Goal: Task Accomplishment & Management: Manage account settings

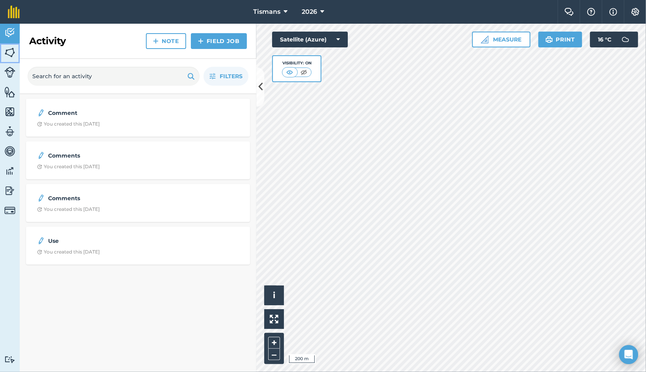
click at [11, 55] on img at bounding box center [9, 53] width 11 height 12
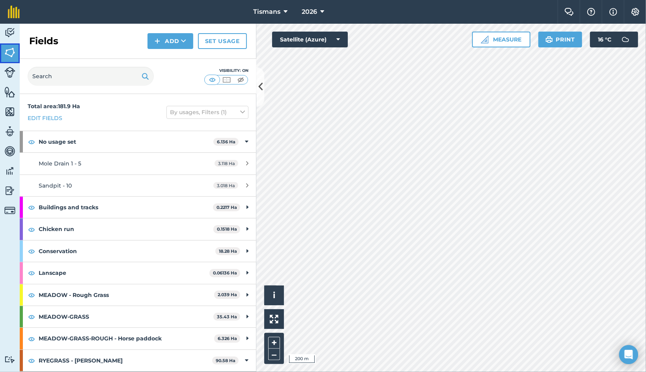
scroll to position [79, 0]
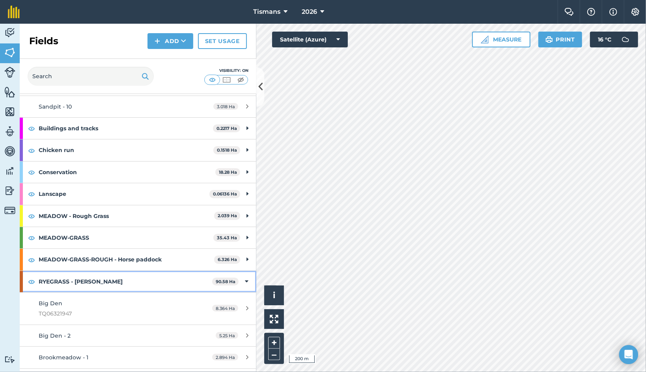
click at [97, 280] on strong "RYEGRASS - [PERSON_NAME]" at bounding box center [126, 281] width 174 height 21
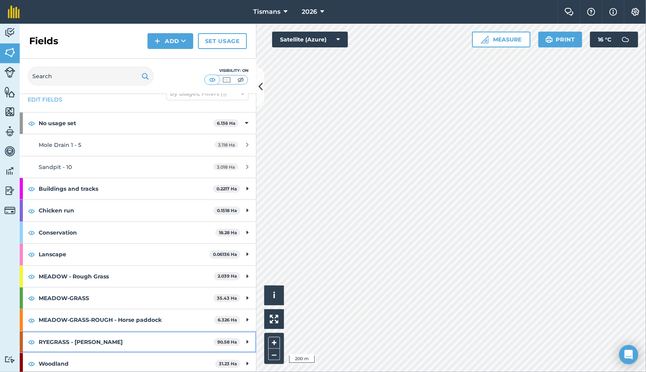
click at [240, 339] on div "RYEGRASS - Harrisons 90.58 Ha" at bounding box center [138, 341] width 237 height 21
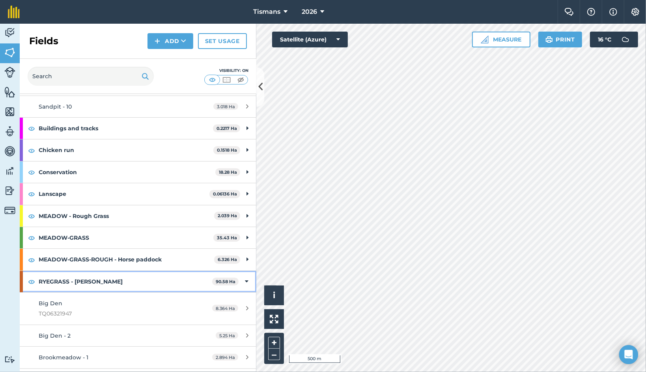
click at [221, 279] on strong "90.58 Ha" at bounding box center [226, 282] width 20 height 6
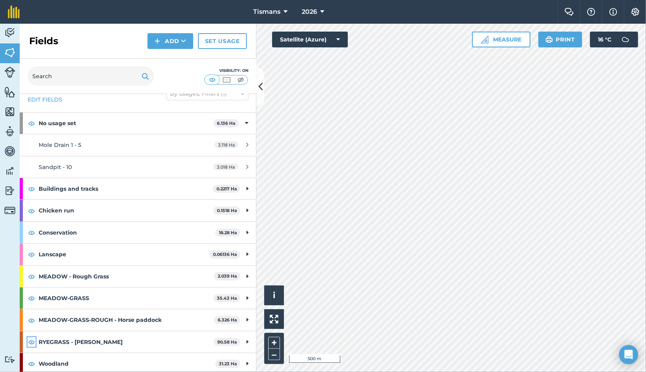
click at [32, 338] on img at bounding box center [31, 341] width 7 height 9
click at [34, 337] on img at bounding box center [31, 341] width 7 height 9
click at [30, 318] on img at bounding box center [31, 319] width 7 height 9
click at [33, 297] on img at bounding box center [31, 297] width 7 height 9
click at [32, 361] on img at bounding box center [31, 363] width 7 height 9
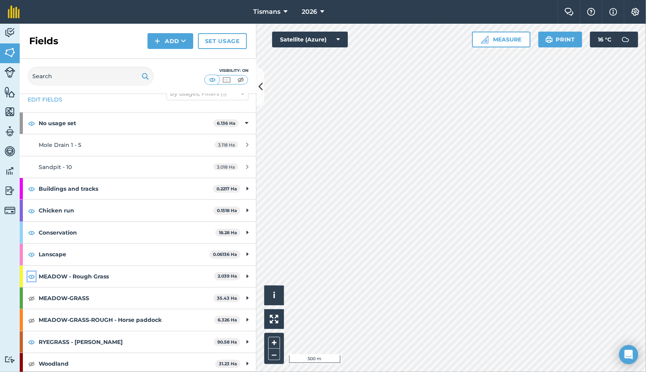
click at [32, 273] on img at bounding box center [31, 276] width 7 height 9
click at [32, 253] on img at bounding box center [31, 253] width 7 height 9
click at [33, 234] on img at bounding box center [31, 232] width 7 height 9
click at [32, 208] on img at bounding box center [31, 210] width 7 height 9
click at [32, 189] on img at bounding box center [31, 188] width 7 height 9
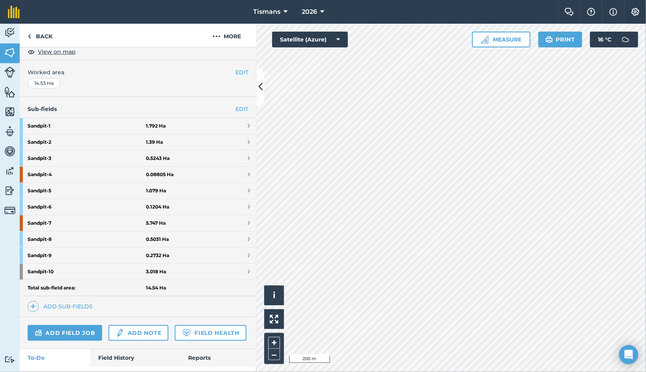
scroll to position [158, 0]
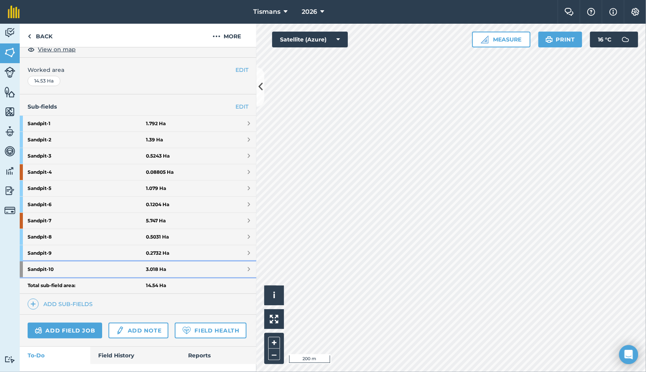
click at [248, 266] on span at bounding box center [249, 269] width 2 height 6
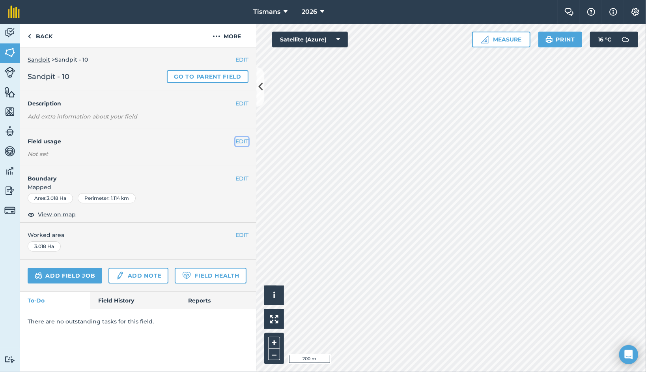
click at [238, 139] on button "EDIT" at bounding box center [242, 141] width 13 height 9
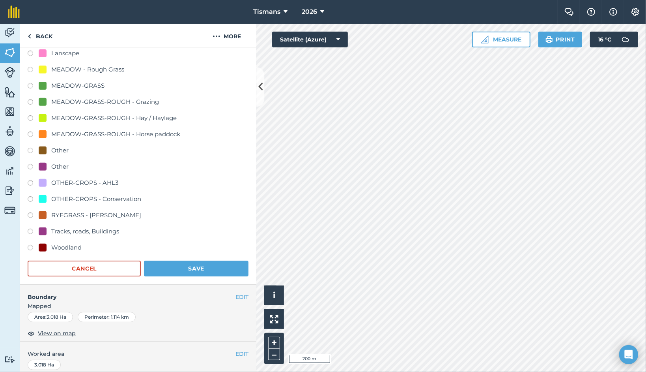
scroll to position [237, 0]
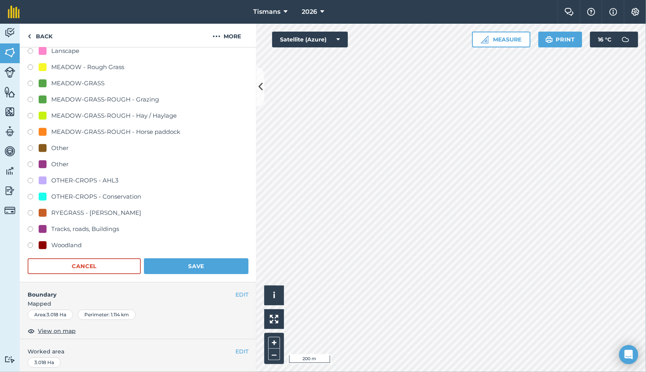
click at [29, 210] on label at bounding box center [33, 214] width 11 height 8
radio input "true"
radio input "false"
click at [176, 262] on button "Save" at bounding box center [196, 266] width 105 height 16
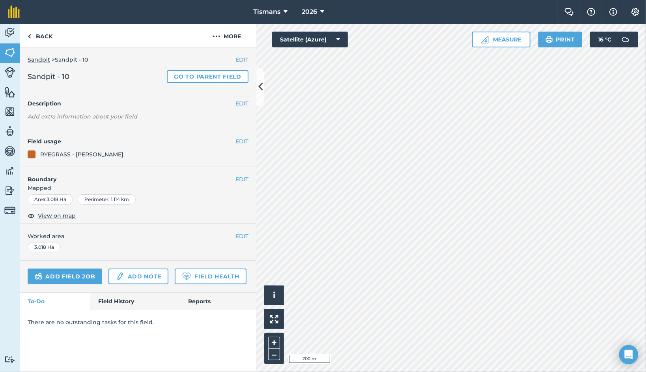
scroll to position [0, 0]
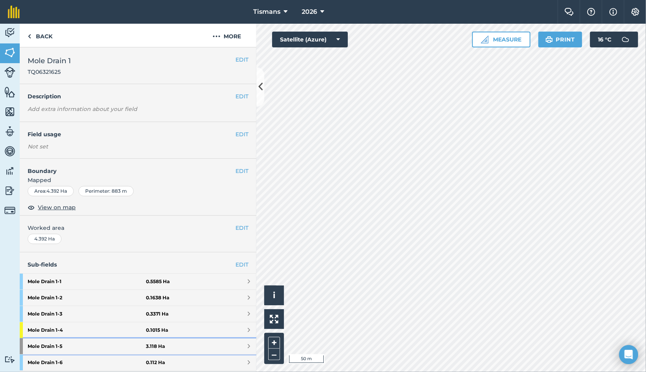
click at [248, 344] on span at bounding box center [249, 346] width 2 height 6
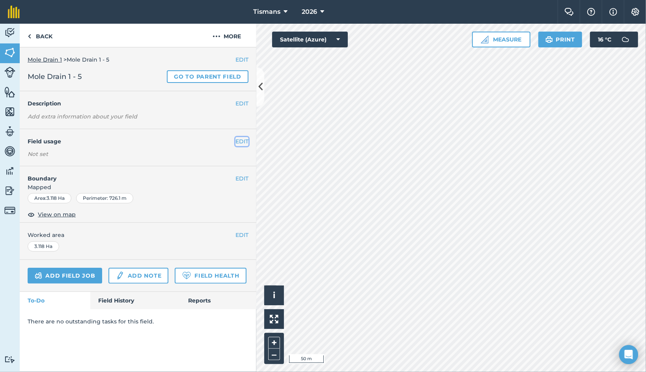
click at [240, 139] on button "EDIT" at bounding box center [242, 141] width 13 height 9
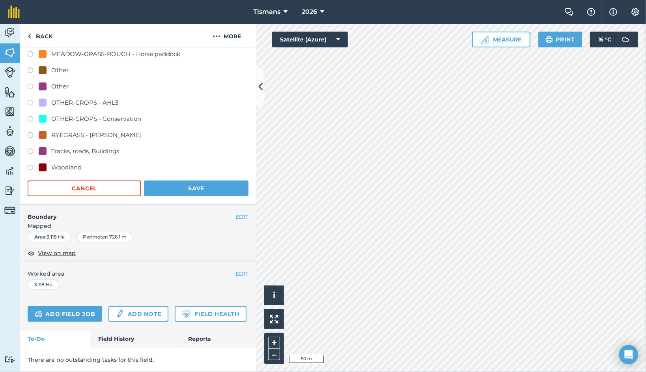
scroll to position [316, 0]
click at [32, 133] on label at bounding box center [33, 136] width 11 height 8
radio input "true"
radio input "false"
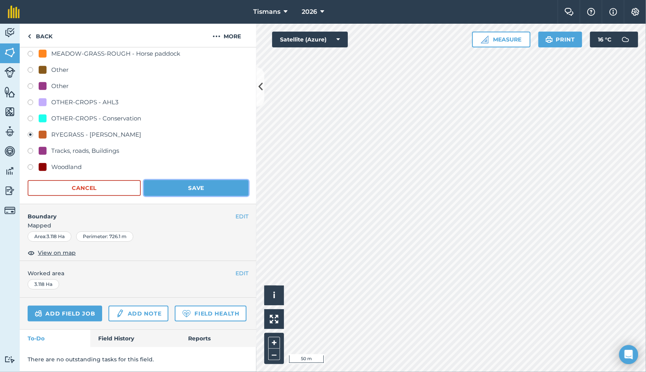
click at [173, 185] on button "Save" at bounding box center [196, 188] width 105 height 16
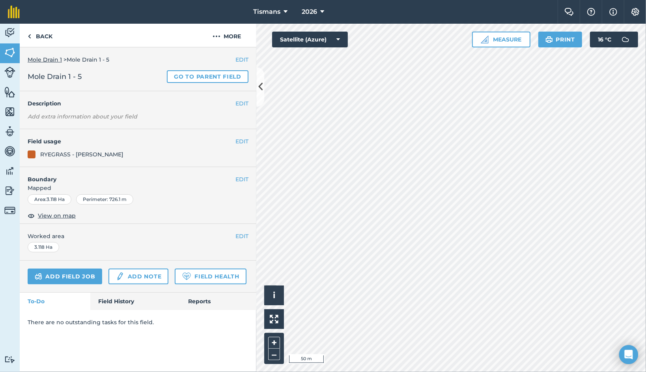
scroll to position [0, 0]
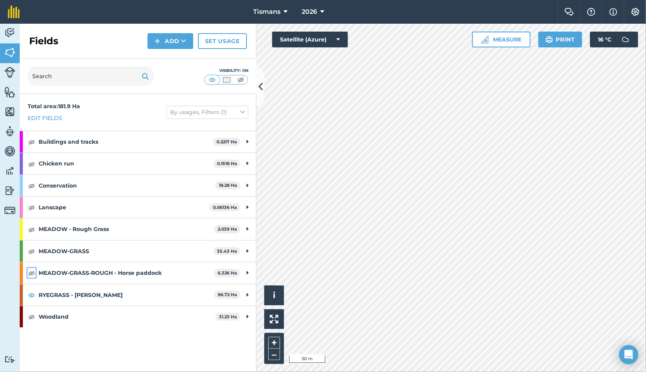
click at [31, 271] on img at bounding box center [31, 272] width 7 height 9
click at [30, 248] on img at bounding box center [31, 250] width 7 height 9
click at [31, 225] on img at bounding box center [31, 229] width 7 height 9
click at [33, 204] on img at bounding box center [31, 206] width 7 height 9
click at [33, 186] on img at bounding box center [31, 185] width 7 height 9
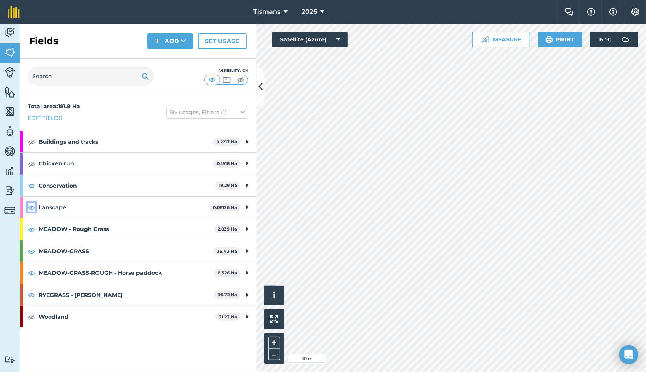
click at [30, 206] on img at bounding box center [31, 206] width 7 height 9
click at [30, 230] on img at bounding box center [31, 229] width 7 height 9
click at [34, 247] on img at bounding box center [31, 250] width 7 height 9
click at [30, 272] on img at bounding box center [31, 272] width 7 height 9
click at [30, 294] on img at bounding box center [31, 294] width 7 height 9
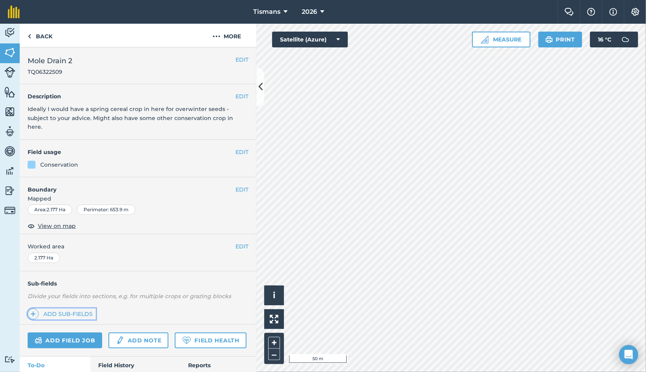
click at [36, 311] on img at bounding box center [33, 313] width 6 height 9
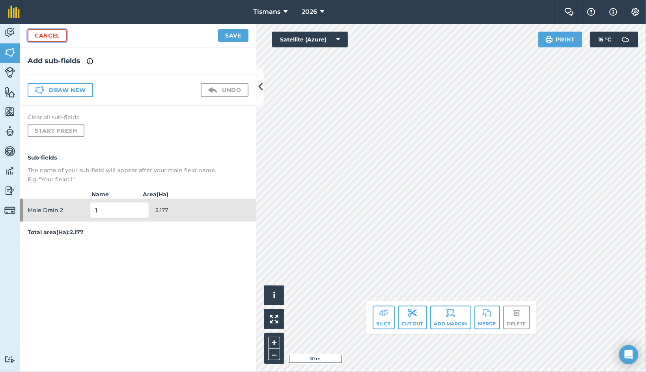
click at [50, 37] on link "Cancel" at bounding box center [47, 35] width 39 height 13
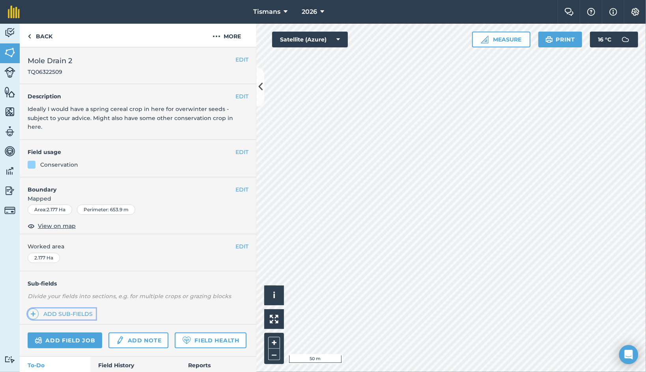
click at [31, 311] on img at bounding box center [33, 313] width 6 height 9
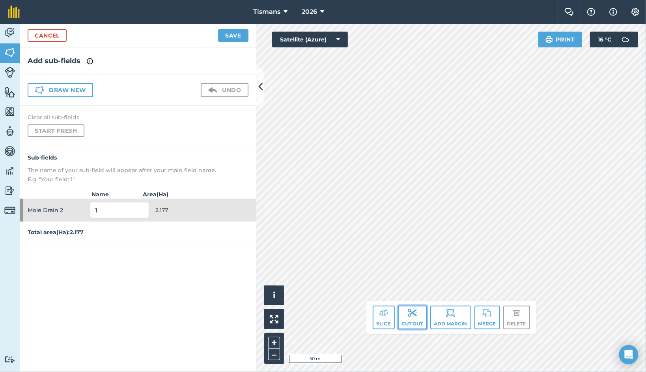
click at [412, 316] on img at bounding box center [412, 312] width 9 height 9
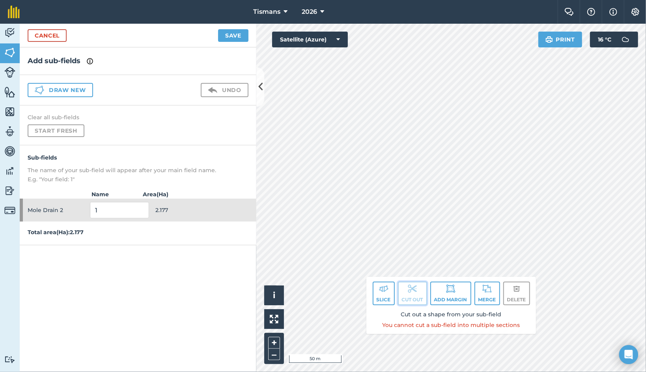
click at [415, 298] on button "Cut out" at bounding box center [412, 293] width 29 height 24
click at [384, 298] on button "Slice" at bounding box center [384, 293] width 22 height 24
click at [379, 293] on img at bounding box center [383, 288] width 9 height 9
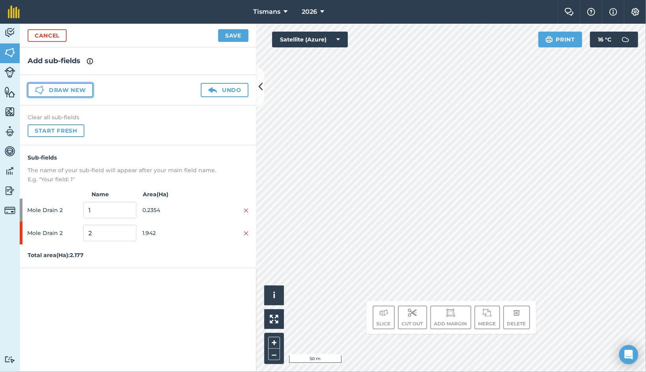
click at [61, 88] on button "Draw new" at bounding box center [61, 90] width 66 height 14
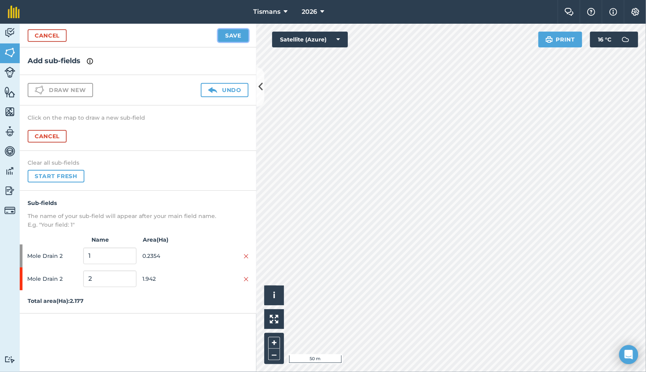
click at [236, 35] on button "Save" at bounding box center [233, 35] width 30 height 13
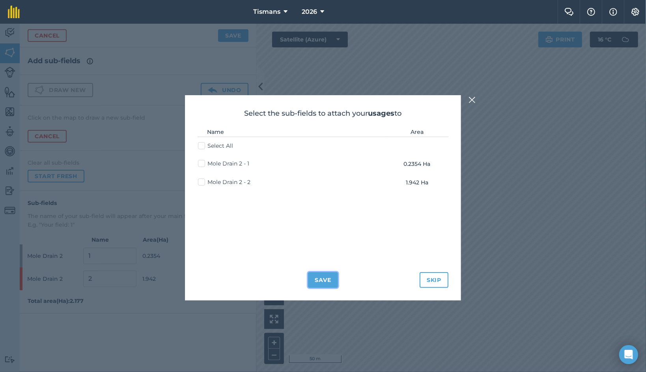
click at [326, 279] on button "Save" at bounding box center [323, 280] width 30 height 16
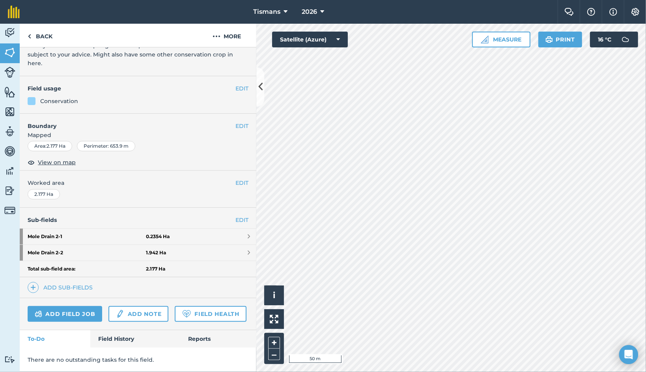
scroll to position [79, 0]
click at [60, 282] on link "Add sub-fields" at bounding box center [62, 287] width 68 height 11
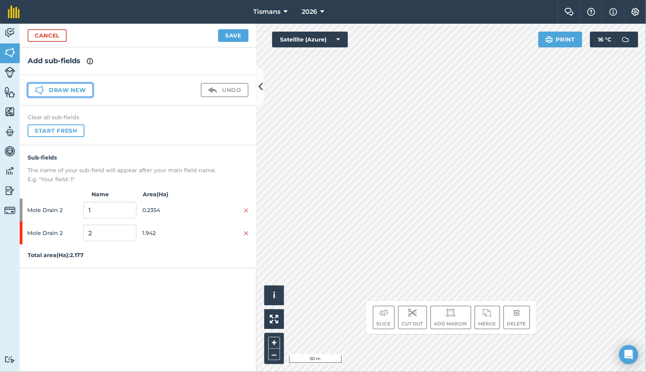
click at [67, 86] on button "Draw new" at bounding box center [61, 90] width 66 height 14
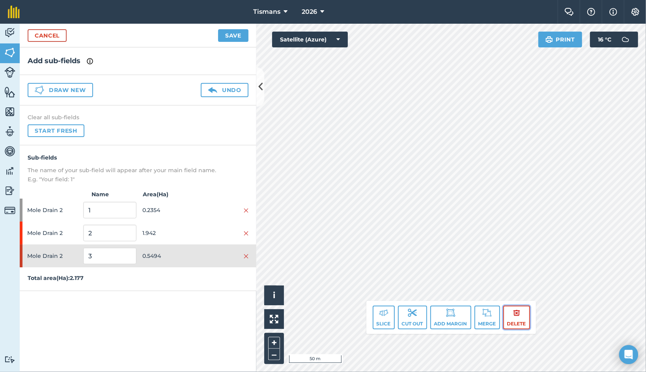
drag, startPoint x: 537, startPoint y: 172, endPoint x: 517, endPoint y: 315, distance: 143.9
click at [517, 315] on img at bounding box center [516, 312] width 7 height 9
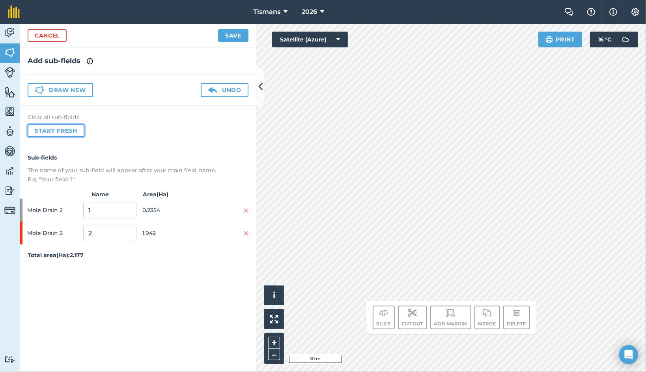
click at [59, 131] on button "Start fresh" at bounding box center [56, 130] width 57 height 13
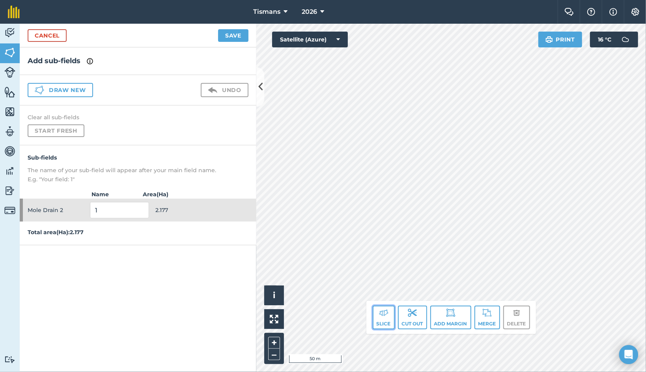
click at [388, 317] on img at bounding box center [383, 312] width 9 height 9
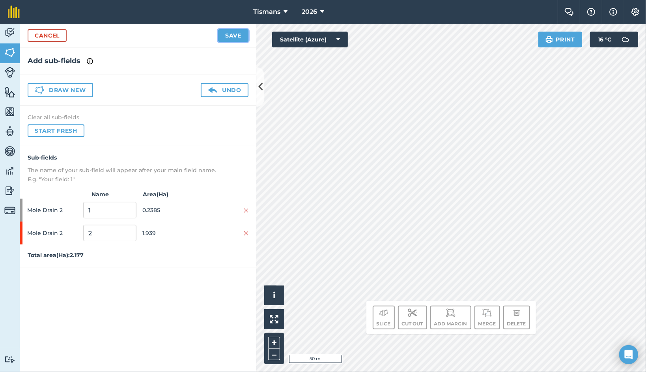
click at [233, 34] on button "Save" at bounding box center [233, 35] width 30 height 13
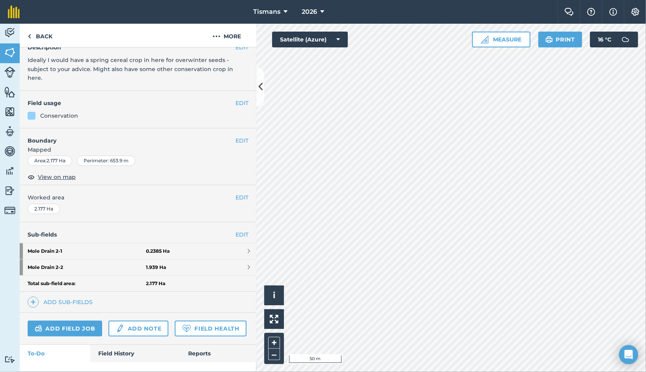
scroll to position [79, 0]
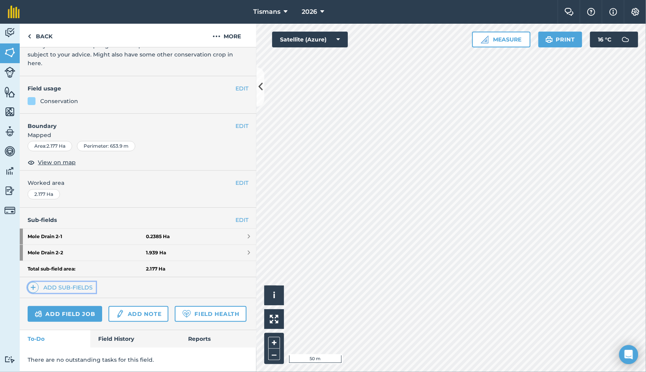
click at [33, 283] on img at bounding box center [33, 287] width 6 height 9
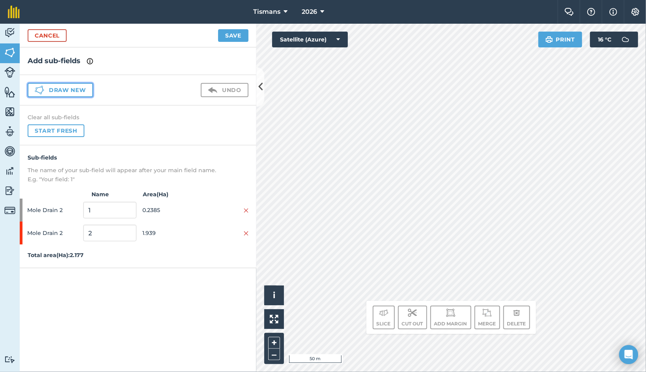
click at [62, 89] on button "Draw new" at bounding box center [61, 90] width 66 height 14
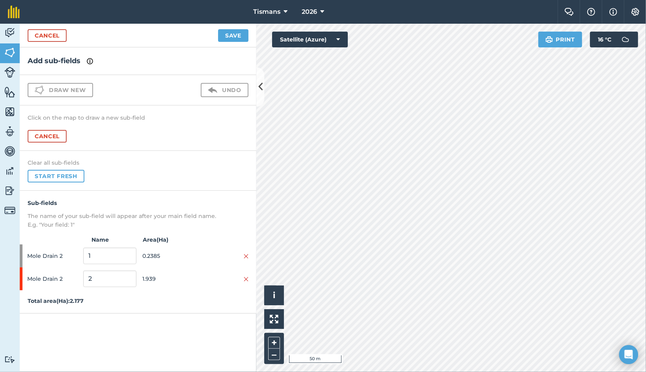
click at [78, 207] on div "Sub-fields The name of your sub-field will appear after your main field name. E…" at bounding box center [138, 214] width 237 height 30
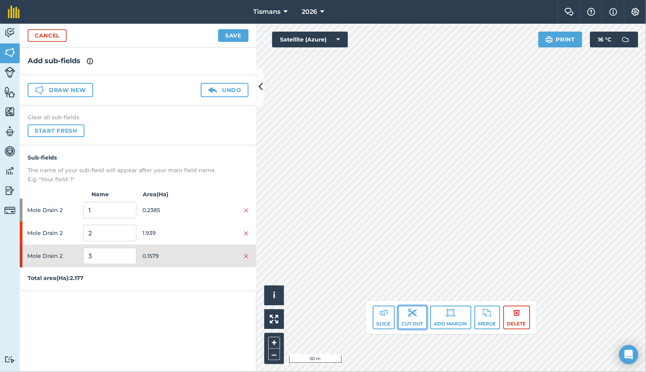
drag, startPoint x: 496, startPoint y: 113, endPoint x: 411, endPoint y: 322, distance: 225.2
click at [411, 322] on button "Cut out" at bounding box center [412, 317] width 29 height 24
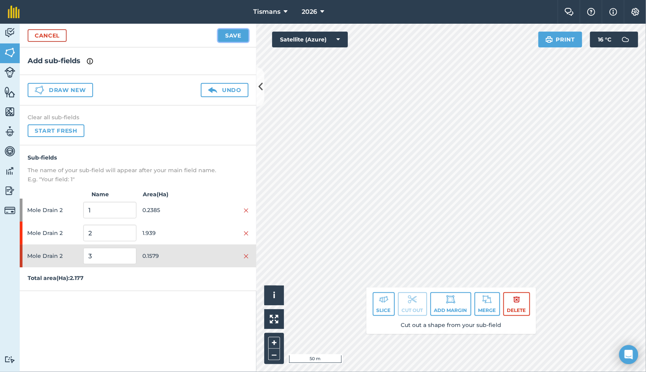
click at [234, 32] on button "Save" at bounding box center [233, 35] width 30 height 13
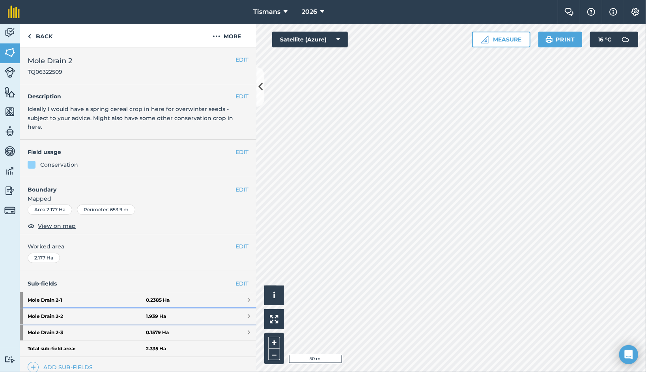
click at [49, 312] on strong "Mole Drain 2 - 2" at bounding box center [87, 316] width 118 height 16
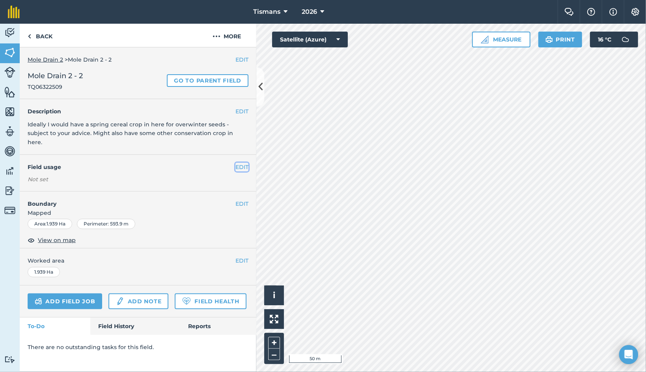
click at [238, 163] on button "EDIT" at bounding box center [242, 167] width 13 height 9
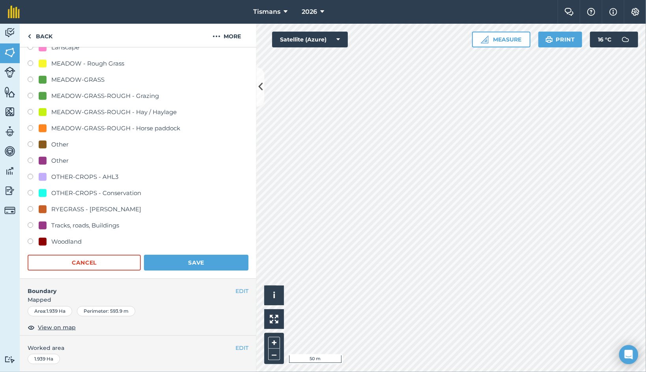
scroll to position [276, 0]
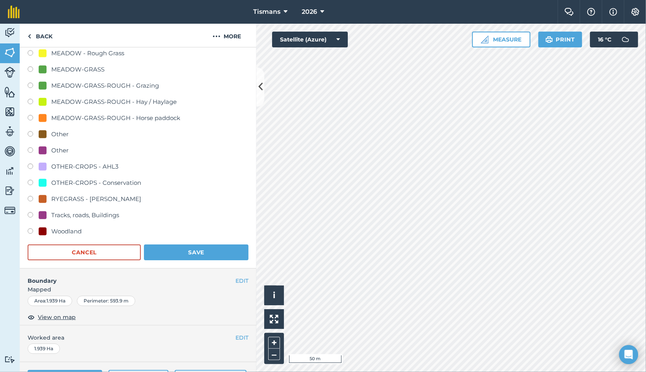
click at [30, 197] on label at bounding box center [33, 200] width 11 height 8
radio input "true"
radio input "false"
click at [191, 252] on button "Save" at bounding box center [196, 252] width 105 height 16
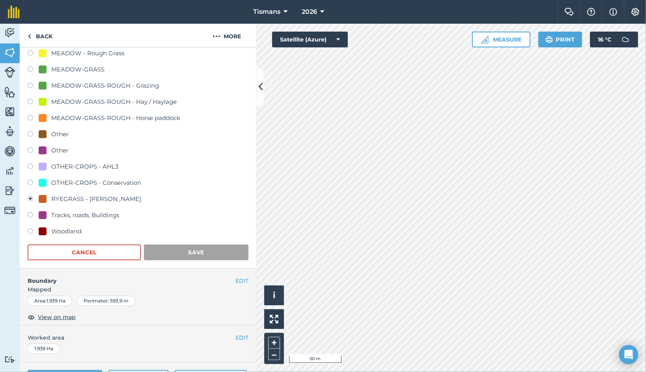
scroll to position [0, 0]
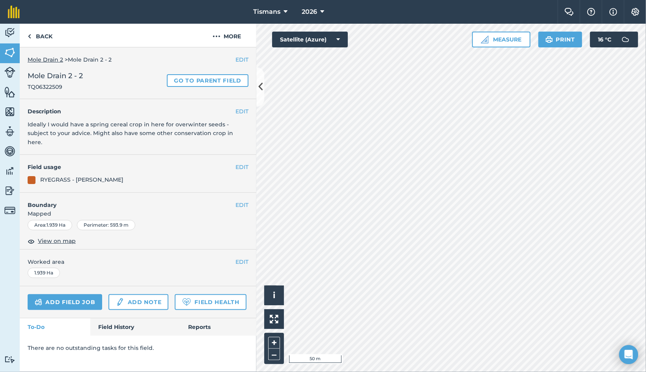
click at [50, 59] on link "Mole Drain 2" at bounding box center [46, 59] width 36 height 7
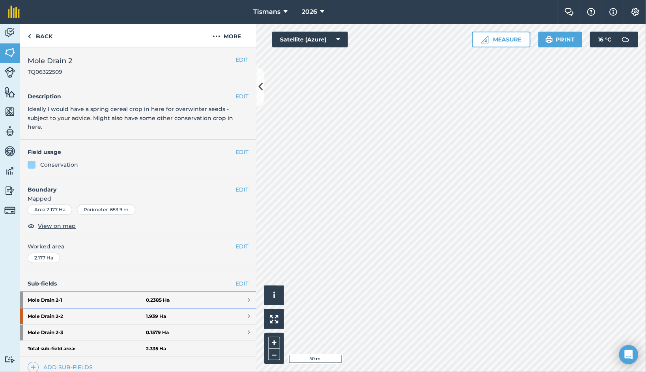
click at [43, 298] on strong "Mole Drain 2 - 1" at bounding box center [87, 300] width 118 height 16
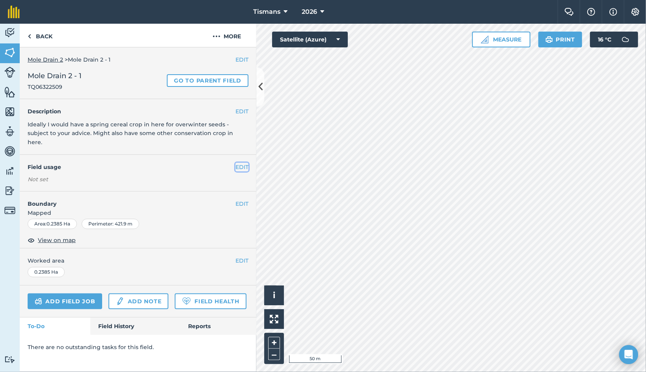
click at [243, 163] on button "EDIT" at bounding box center [242, 167] width 13 height 9
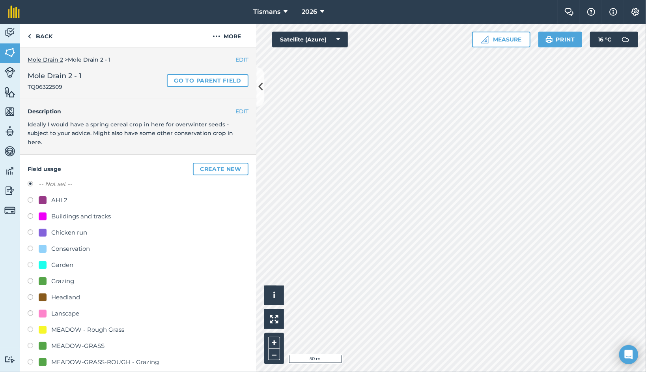
click at [31, 246] on label at bounding box center [33, 249] width 11 height 8
radio input "true"
radio input "false"
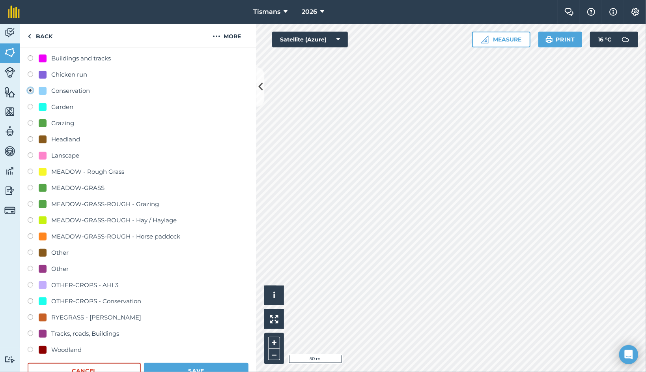
scroll to position [316, 0]
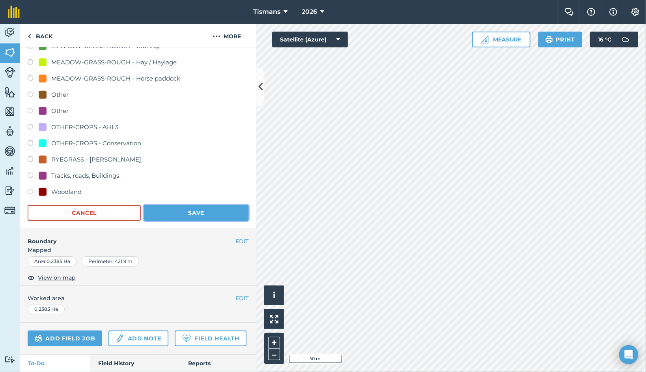
click at [190, 209] on button "Save" at bounding box center [196, 213] width 105 height 16
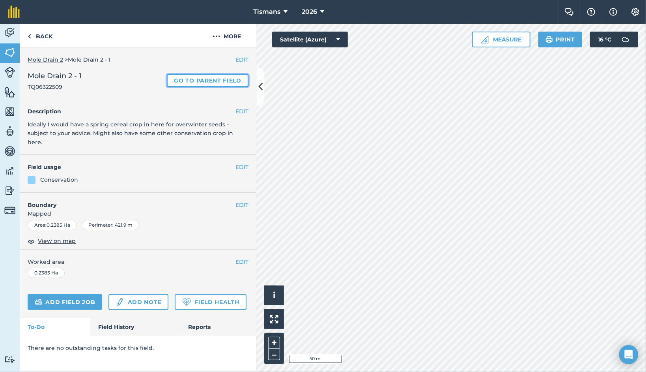
click at [190, 79] on link "Go to parent field" at bounding box center [208, 80] width 82 height 13
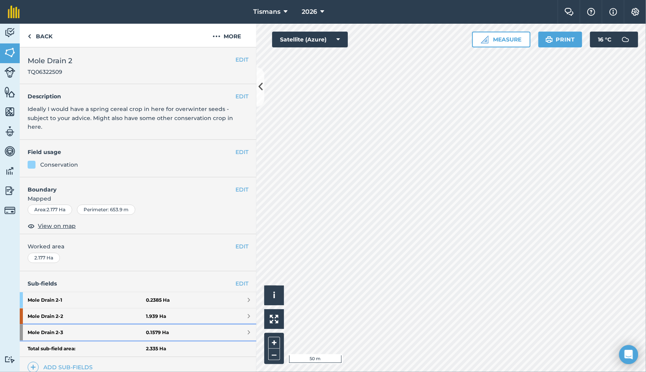
click at [47, 330] on strong "Mole Drain 2 - 3" at bounding box center [87, 332] width 118 height 16
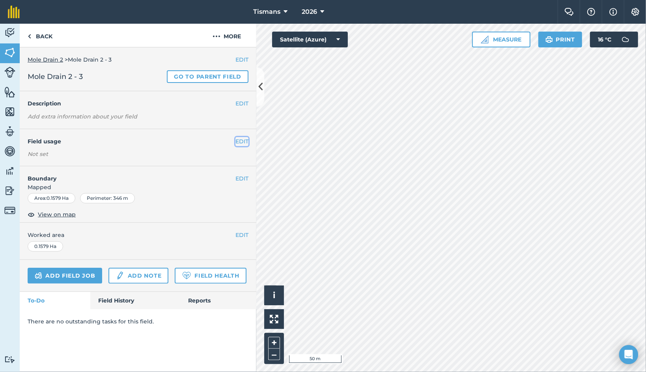
click at [242, 143] on button "EDIT" at bounding box center [242, 141] width 13 height 9
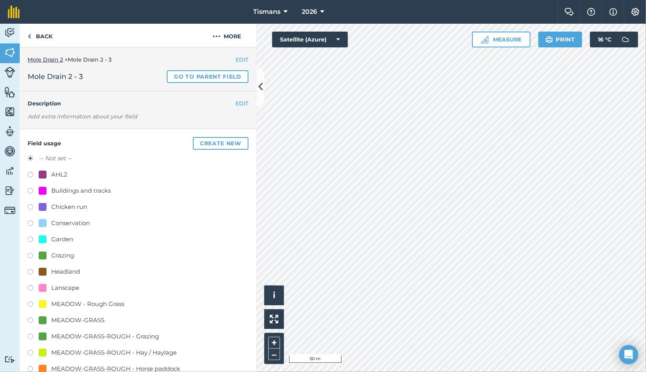
click at [30, 222] on label at bounding box center [33, 224] width 11 height 8
radio input "true"
radio input "false"
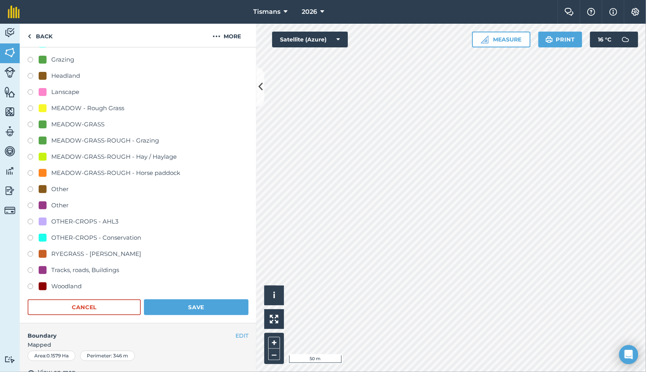
scroll to position [197, 0]
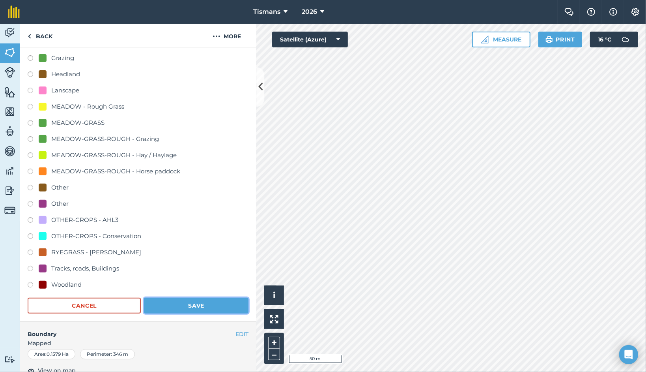
click at [189, 305] on button "Save" at bounding box center [196, 306] width 105 height 16
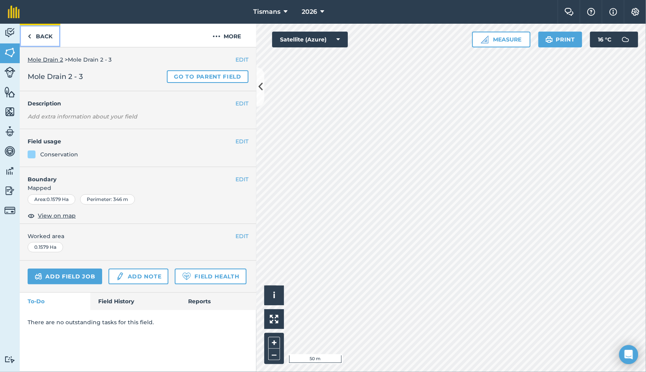
click at [36, 38] on link "Back" at bounding box center [40, 35] width 41 height 23
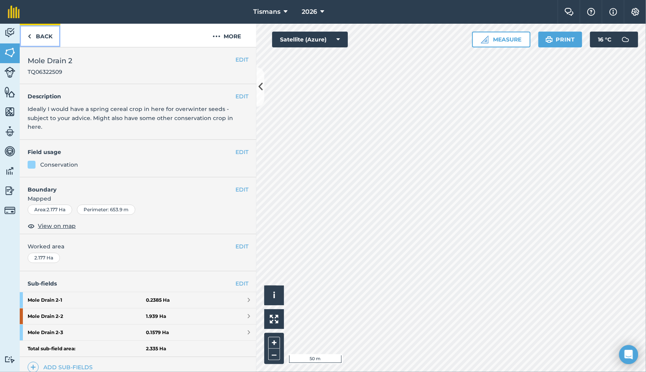
click at [39, 34] on link "Back" at bounding box center [40, 35] width 41 height 23
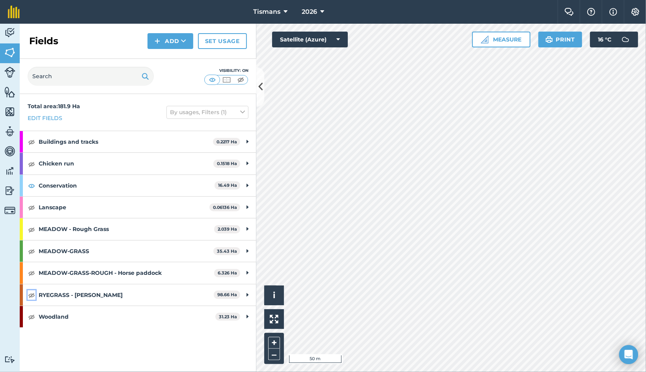
click at [33, 291] on img at bounding box center [31, 294] width 7 height 9
click at [31, 184] on img at bounding box center [31, 185] width 7 height 9
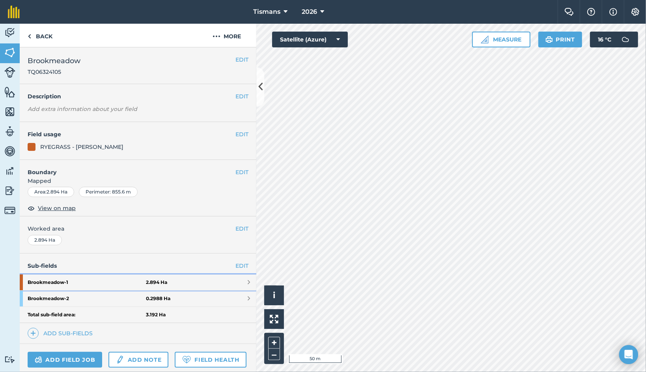
click at [82, 282] on strong "Brookmeadow - 1" at bounding box center [87, 282] width 118 height 16
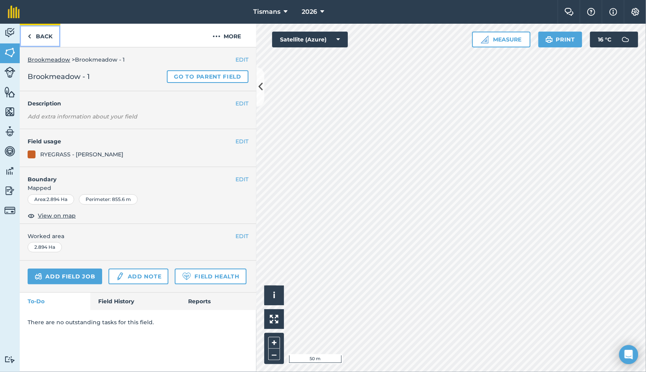
click at [40, 37] on link "Back" at bounding box center [40, 35] width 41 height 23
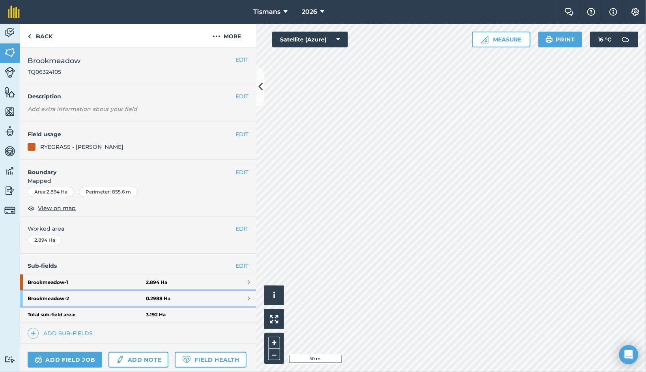
click at [158, 296] on strong "0.2988 Ha" at bounding box center [158, 298] width 24 height 6
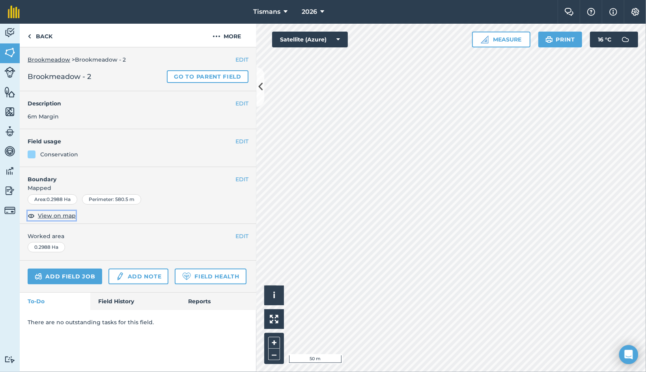
click at [73, 216] on span "View on map" at bounding box center [57, 215] width 38 height 9
click at [243, 178] on button "EDIT" at bounding box center [242, 179] width 13 height 9
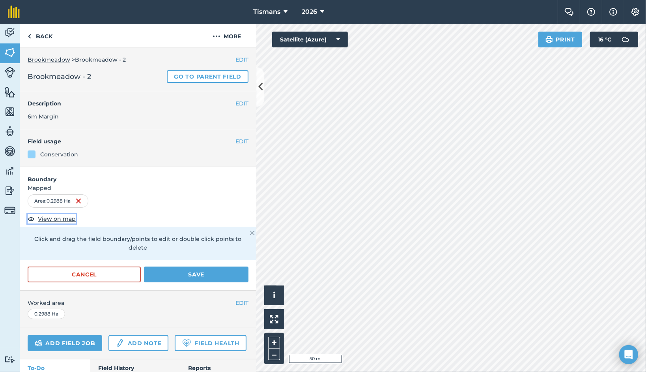
click at [48, 218] on span "View on map" at bounding box center [57, 218] width 38 height 9
click at [85, 273] on button "Cancel" at bounding box center [84, 274] width 113 height 16
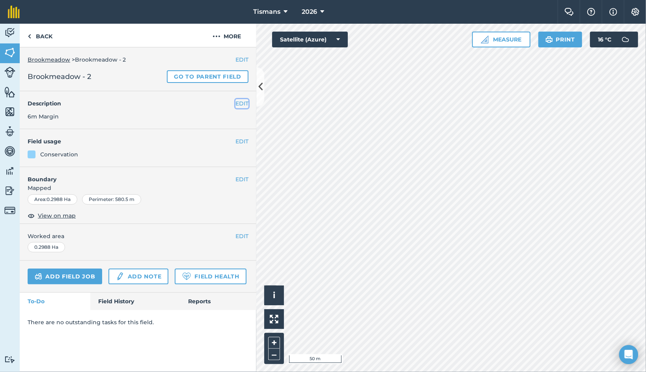
click at [242, 104] on button "EDIT" at bounding box center [242, 103] width 13 height 9
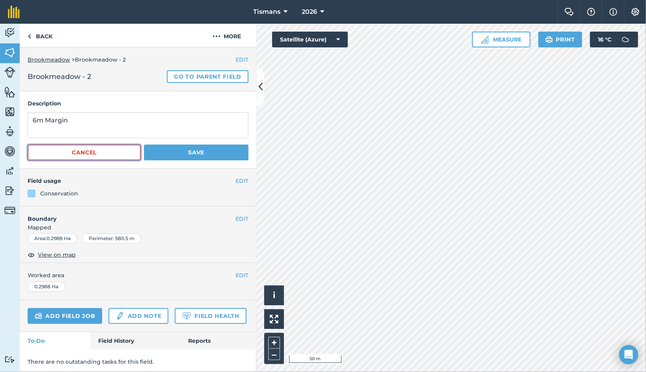
click at [88, 152] on button "Cancel" at bounding box center [84, 152] width 113 height 16
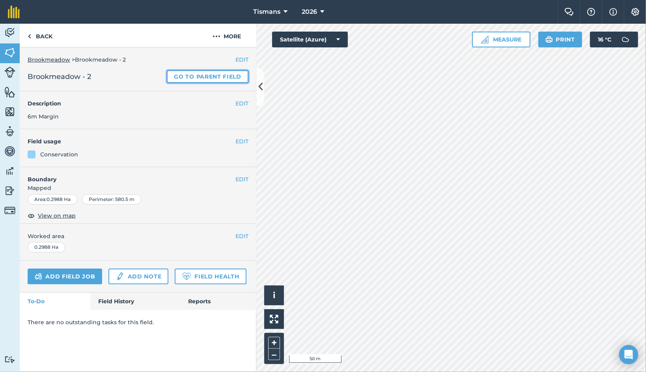
click at [208, 76] on link "Go to parent field" at bounding box center [208, 76] width 82 height 13
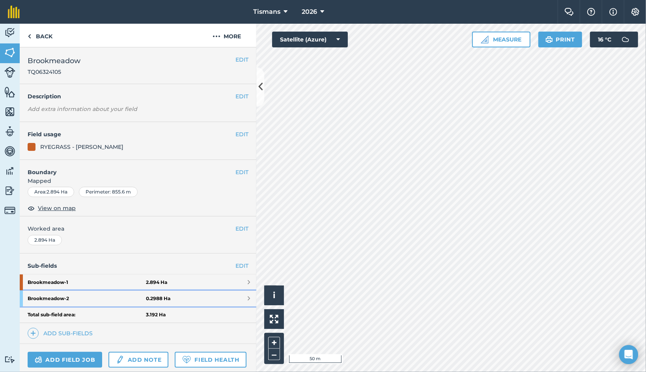
click at [248, 296] on span at bounding box center [249, 298] width 2 height 6
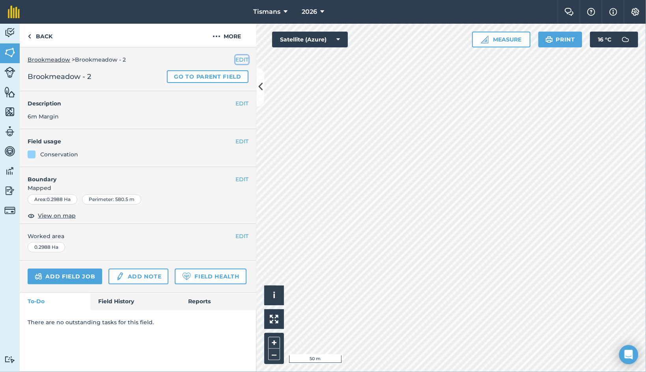
click at [242, 59] on button "EDIT" at bounding box center [242, 59] width 13 height 9
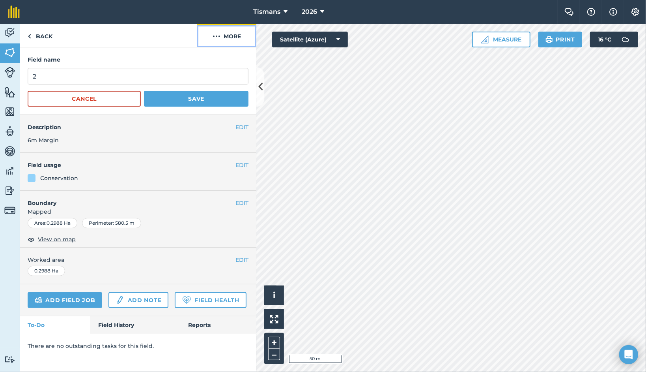
click at [217, 34] on img at bounding box center [217, 36] width 8 height 9
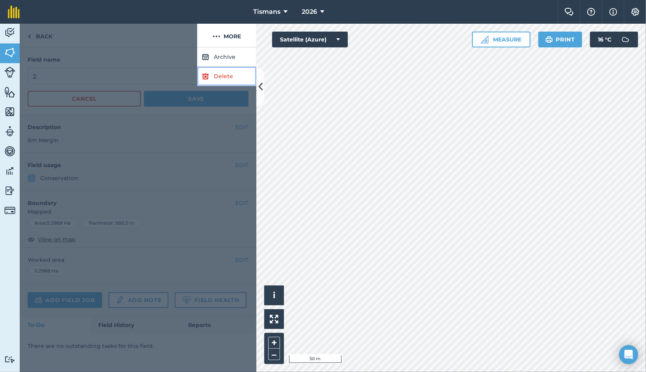
click at [219, 76] on link "Delete" at bounding box center [226, 76] width 59 height 19
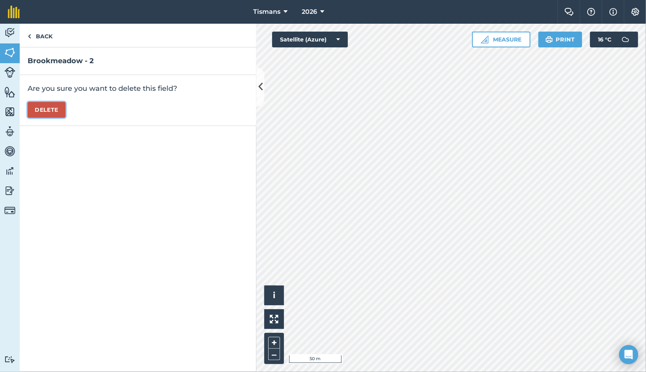
click at [39, 111] on button "Delete" at bounding box center [47, 110] width 38 height 16
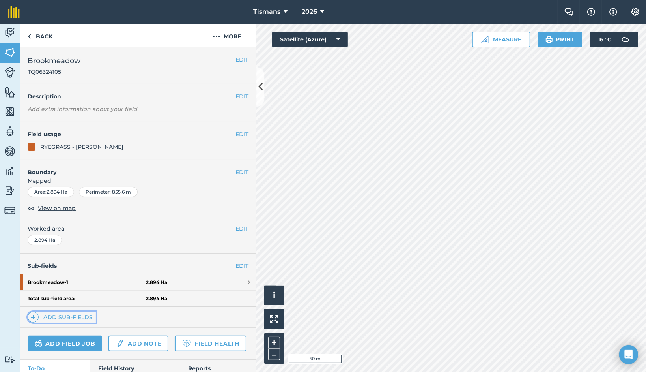
click at [34, 315] on img at bounding box center [33, 316] width 6 height 9
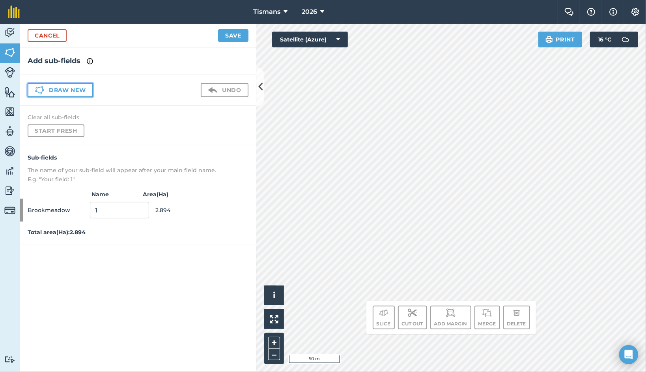
click at [73, 89] on button "Draw new" at bounding box center [61, 90] width 66 height 14
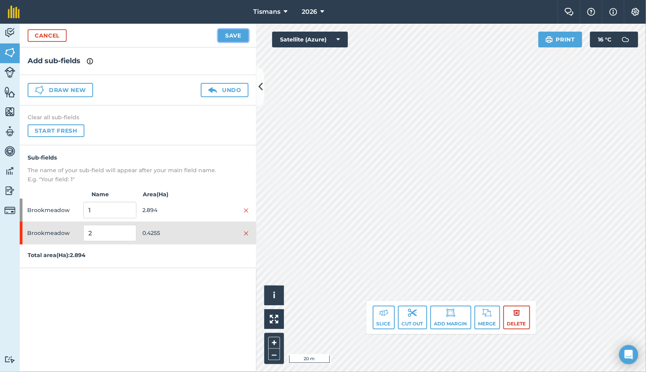
click at [233, 33] on button "Save" at bounding box center [233, 35] width 30 height 13
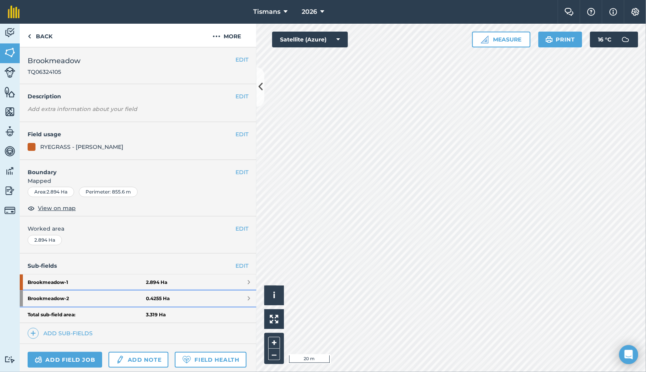
click at [226, 296] on link "Brookmeadow - 2 0.4255 Ha" at bounding box center [138, 298] width 237 height 16
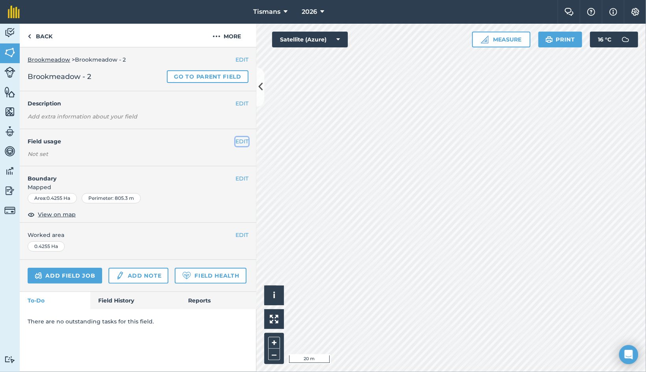
click at [240, 142] on button "EDIT" at bounding box center [242, 141] width 13 height 9
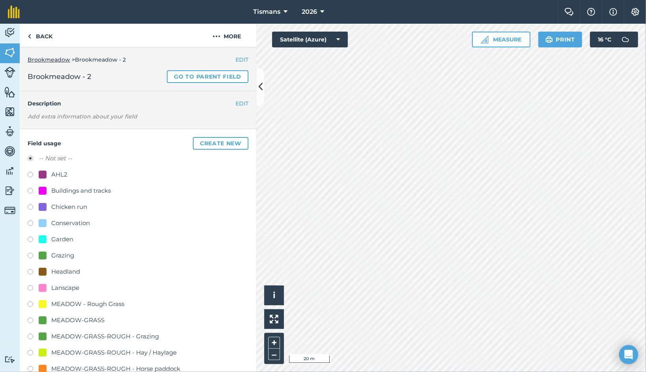
click at [31, 221] on label at bounding box center [33, 224] width 11 height 8
radio input "true"
radio input "false"
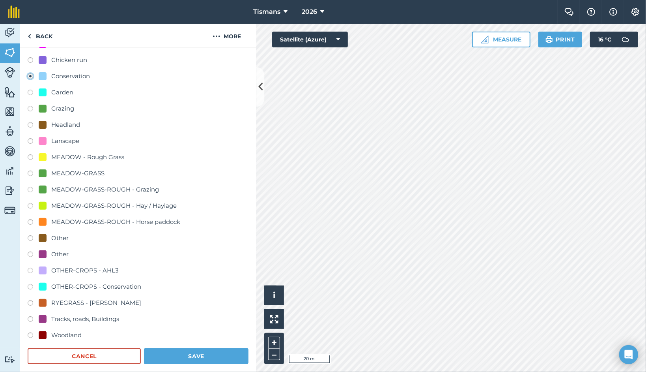
scroll to position [237, 0]
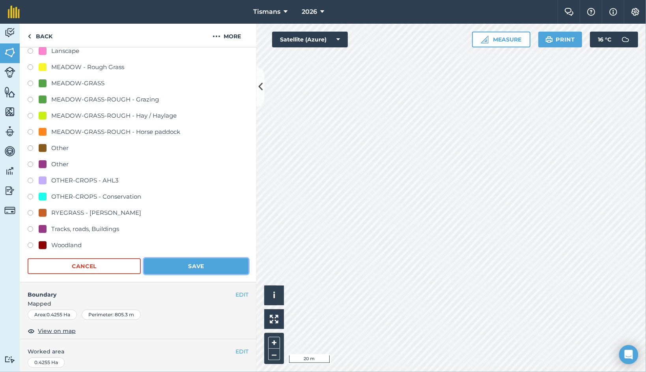
click at [190, 268] on button "Save" at bounding box center [196, 266] width 105 height 16
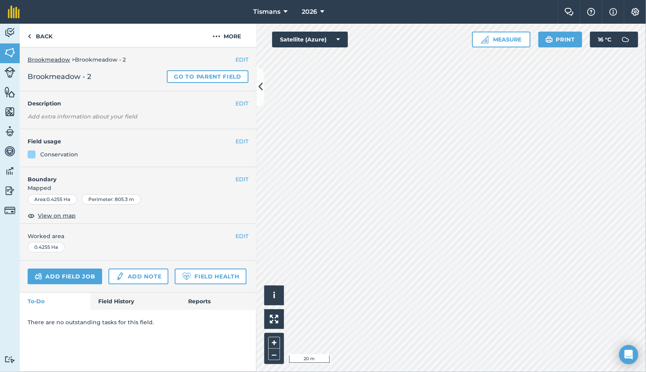
scroll to position [0, 0]
click at [198, 74] on link "Go to parent field" at bounding box center [208, 76] width 82 height 13
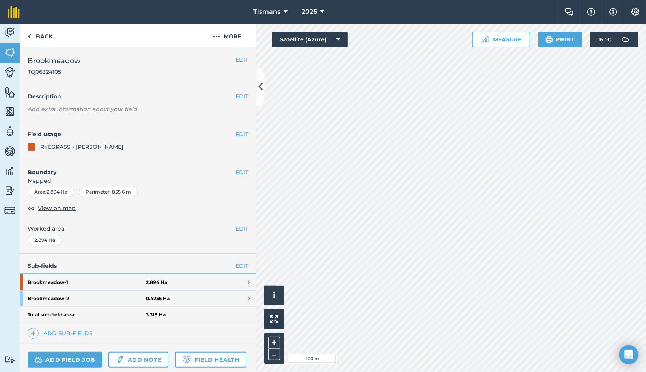
click at [120, 283] on strong "Brookmeadow - 1" at bounding box center [87, 282] width 118 height 16
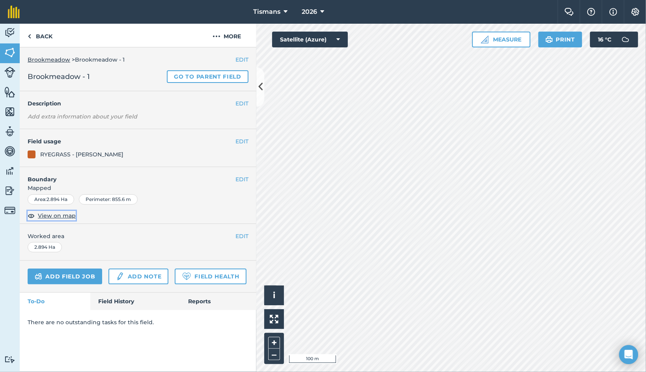
click at [53, 216] on span "View on map" at bounding box center [57, 215] width 38 height 9
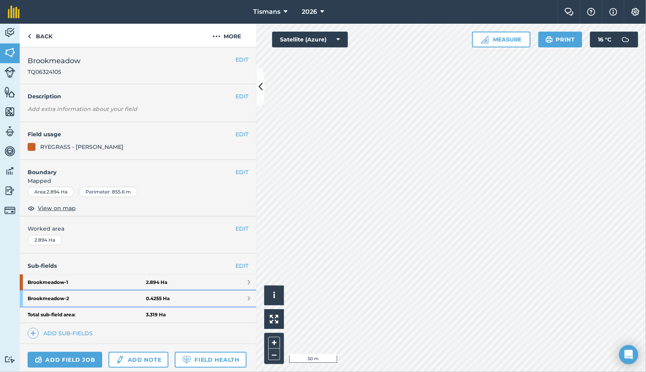
click at [67, 295] on strong "Brookmeadow - 2" at bounding box center [87, 298] width 118 height 16
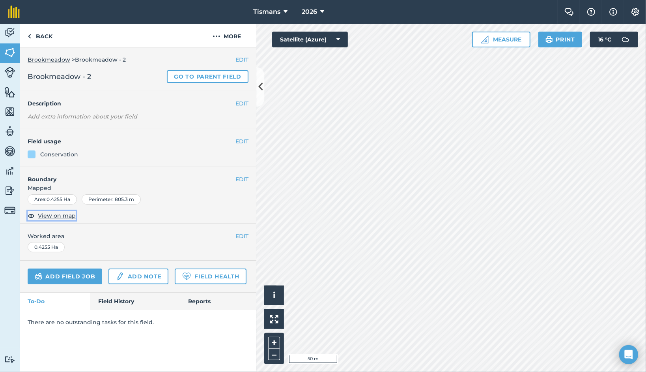
click at [58, 215] on span "View on map" at bounding box center [57, 215] width 38 height 9
click at [200, 76] on link "Go to parent field" at bounding box center [208, 76] width 82 height 13
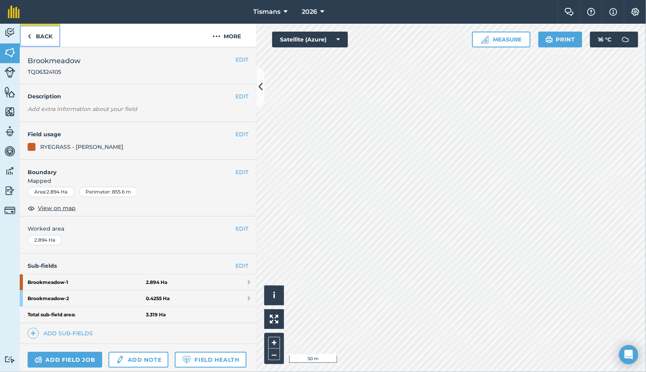
click at [37, 32] on link "Back" at bounding box center [40, 35] width 41 height 23
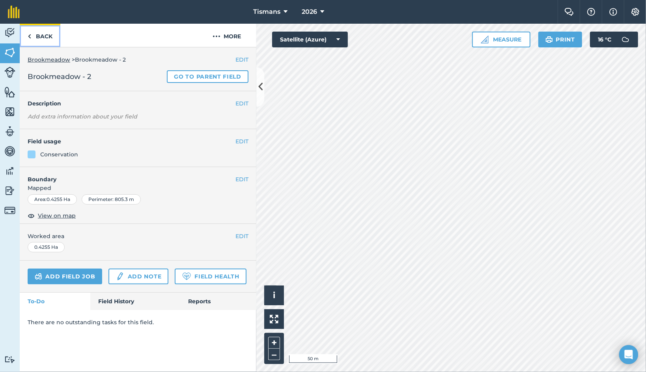
click at [43, 35] on link "Back" at bounding box center [40, 35] width 41 height 23
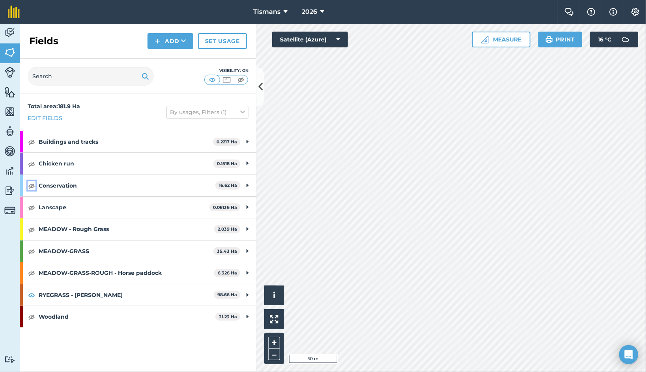
click at [29, 184] on img at bounding box center [31, 185] width 7 height 9
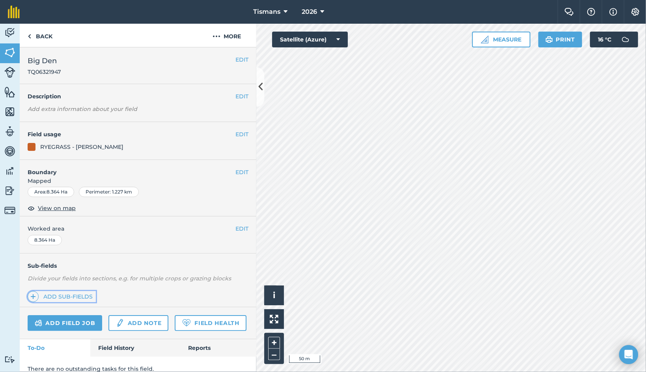
click at [32, 294] on img at bounding box center [33, 296] width 6 height 9
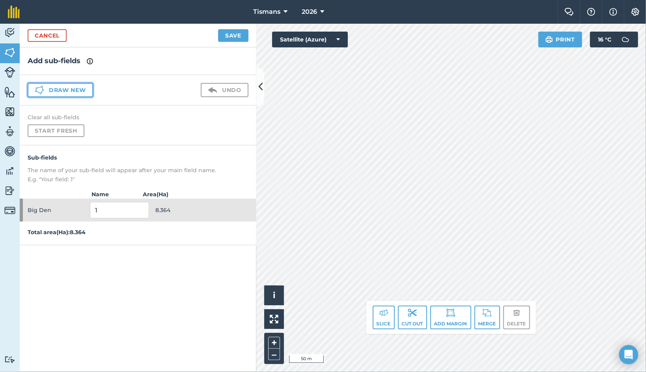
click at [64, 90] on button "Draw new" at bounding box center [61, 90] width 66 height 14
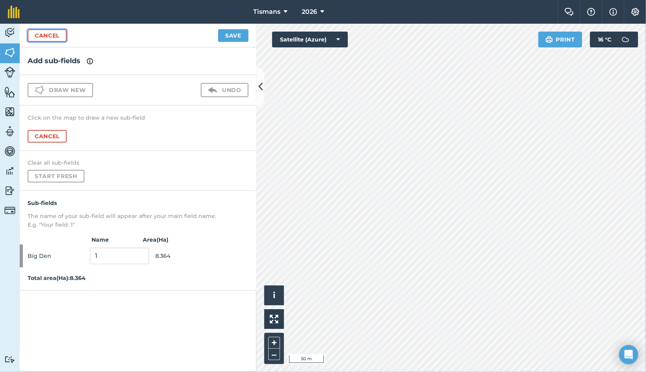
click at [54, 36] on link "Cancel" at bounding box center [47, 35] width 39 height 13
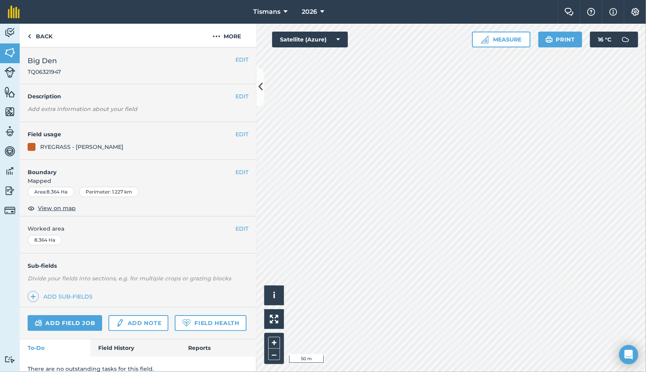
scroll to position [29, 0]
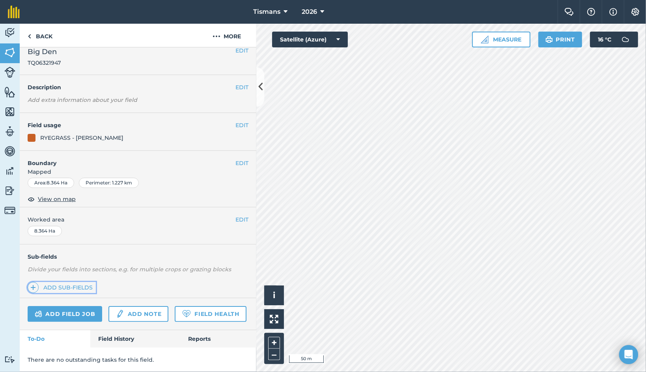
click at [35, 283] on img at bounding box center [33, 287] width 6 height 9
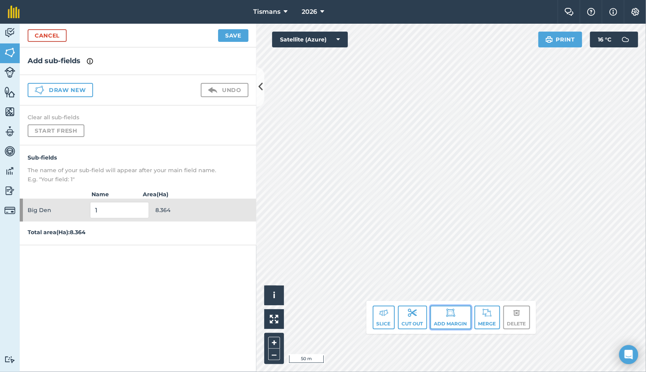
click at [446, 315] on img at bounding box center [450, 312] width 9 height 9
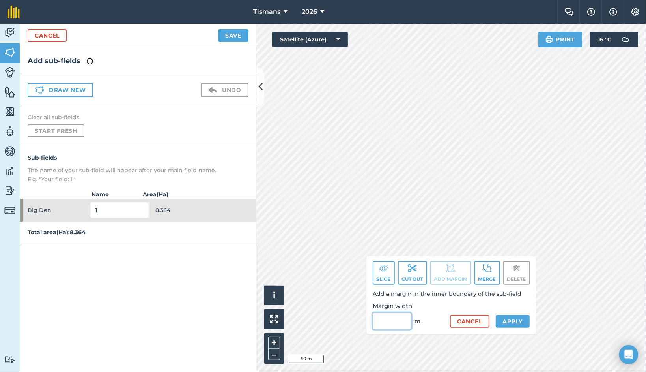
click at [391, 324] on input "Margin width" at bounding box center [392, 321] width 39 height 17
type input "6"
click at [508, 320] on button "Apply" at bounding box center [513, 321] width 34 height 13
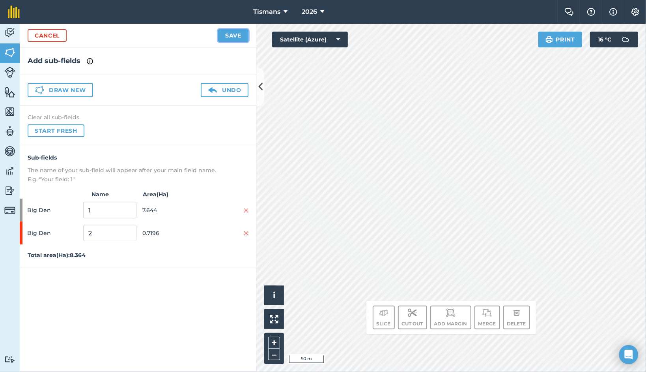
click at [227, 37] on button "Save" at bounding box center [233, 35] width 30 height 13
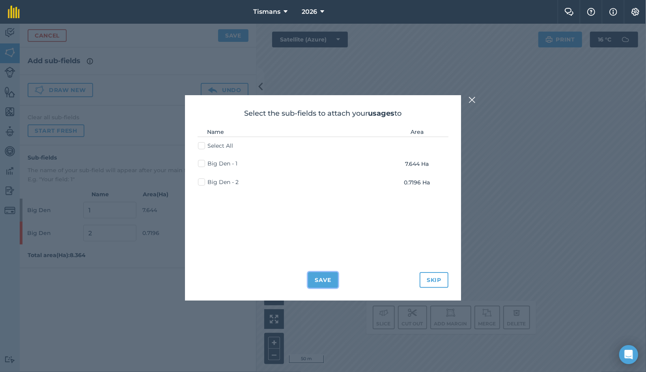
click at [325, 279] on button "Save" at bounding box center [323, 280] width 30 height 16
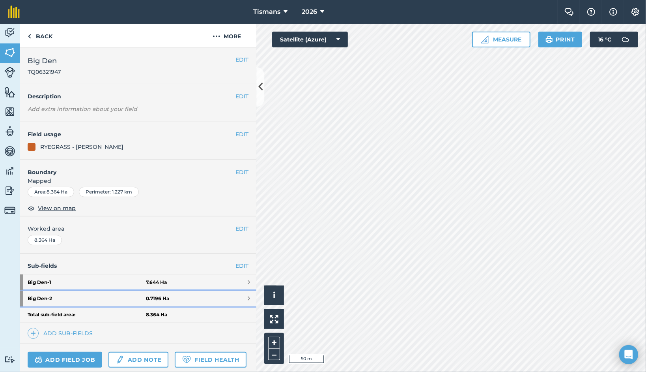
click at [152, 296] on strong "0.7196 Ha" at bounding box center [157, 298] width 23 height 6
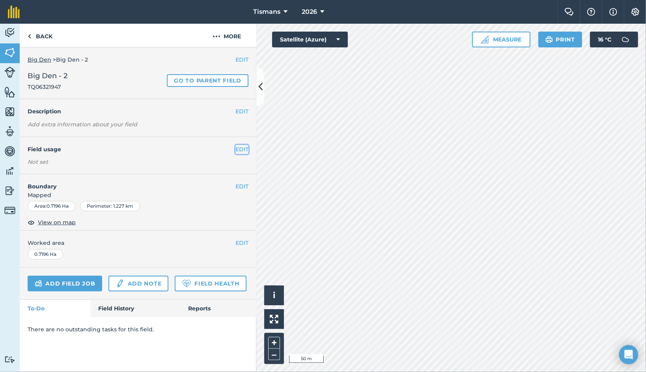
click at [239, 147] on button "EDIT" at bounding box center [242, 149] width 13 height 9
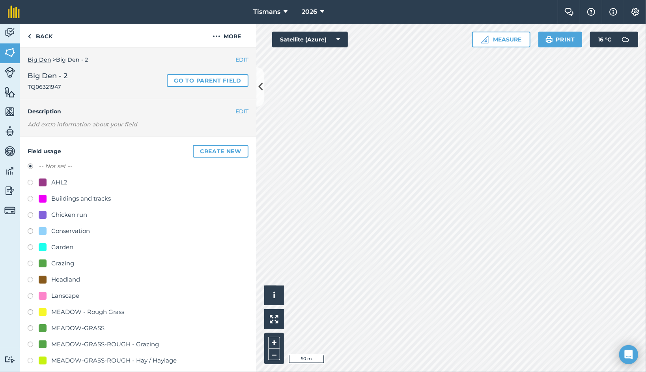
click at [30, 229] on label at bounding box center [33, 232] width 11 height 8
radio input "true"
radio input "false"
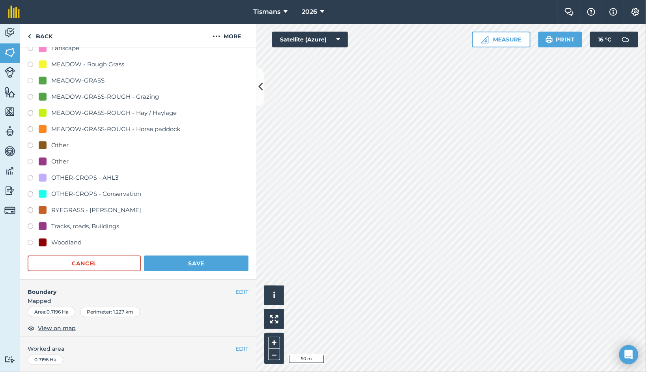
scroll to position [276, 0]
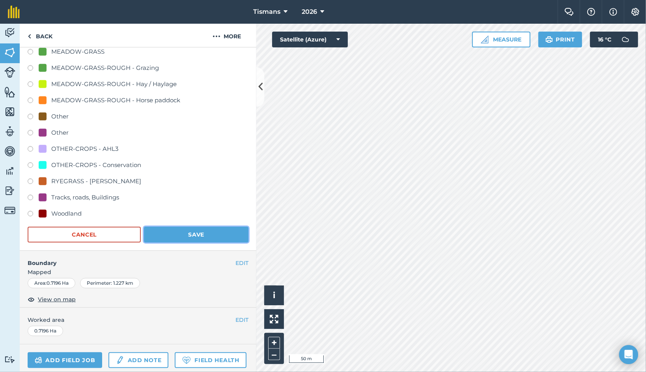
click at [182, 236] on button "Save" at bounding box center [196, 235] width 105 height 16
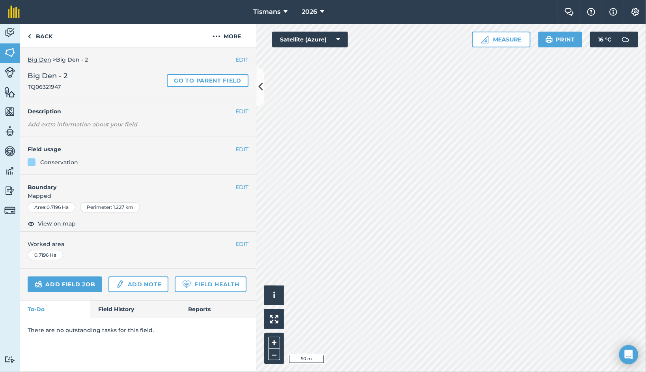
scroll to position [0, 0]
click at [201, 202] on div "Activity Fields Livestock Features Maps Team Vehicles Data Reporting Billing Tu…" at bounding box center [323, 198] width 646 height 348
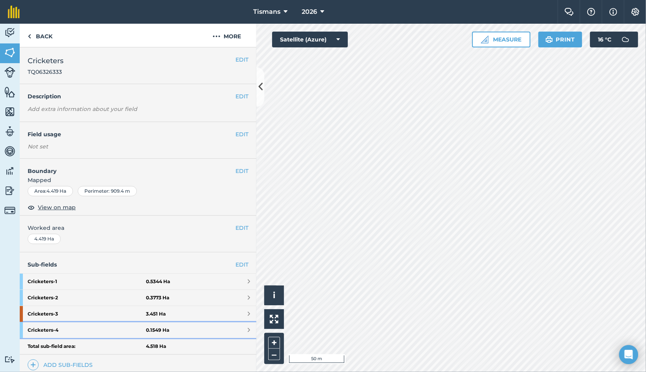
click at [66, 326] on strong "Cricketers - 4" at bounding box center [87, 330] width 118 height 16
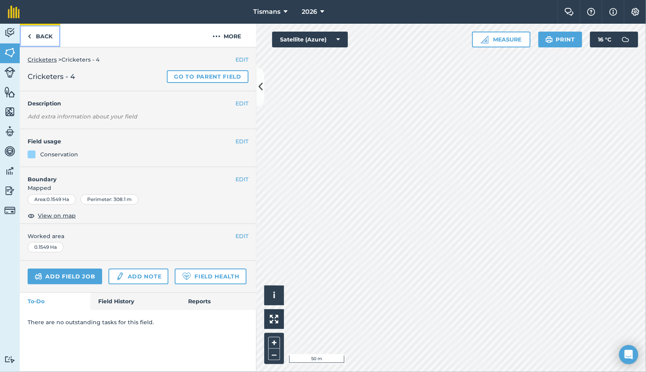
click at [43, 34] on link "Back" at bounding box center [40, 35] width 41 height 23
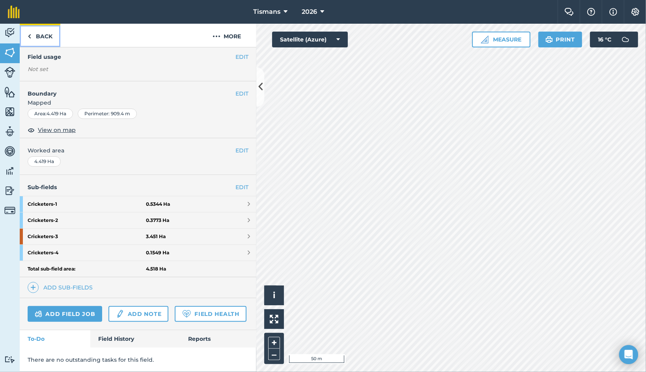
scroll to position [79, 0]
click at [51, 282] on link "Add sub-fields" at bounding box center [62, 287] width 68 height 11
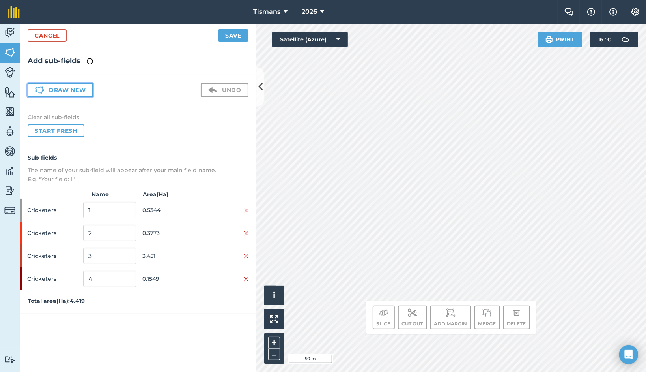
click at [60, 90] on button "Draw new" at bounding box center [61, 90] width 66 height 14
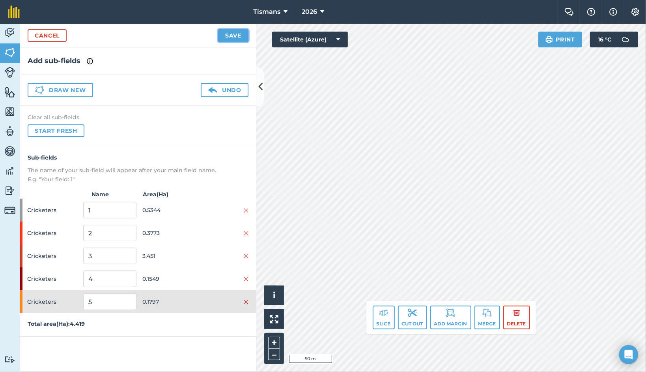
drag, startPoint x: 444, startPoint y: 151, endPoint x: 240, endPoint y: 37, distance: 233.7
click at [240, 37] on button "Save" at bounding box center [233, 35] width 30 height 13
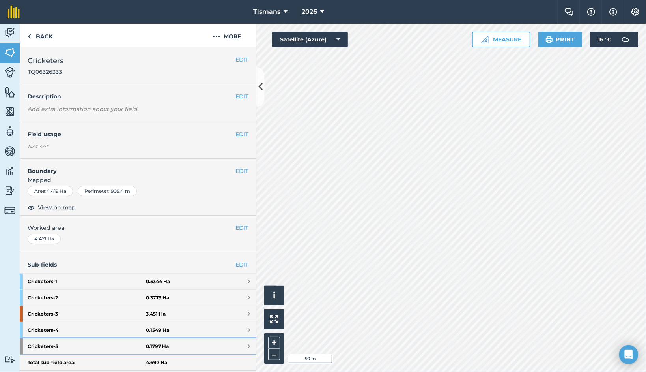
click at [163, 347] on strong "0.1797 Ha" at bounding box center [157, 346] width 23 height 6
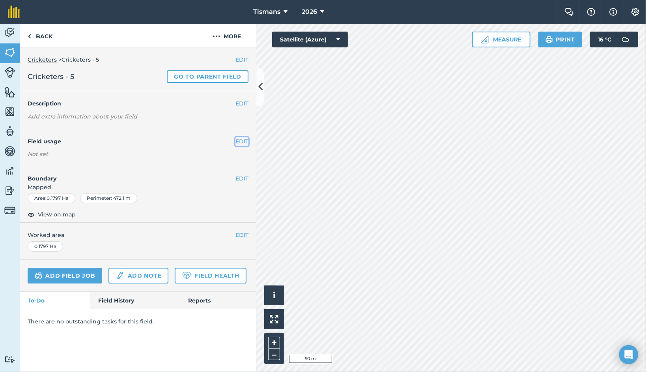
click at [242, 141] on button "EDIT" at bounding box center [242, 141] width 13 height 9
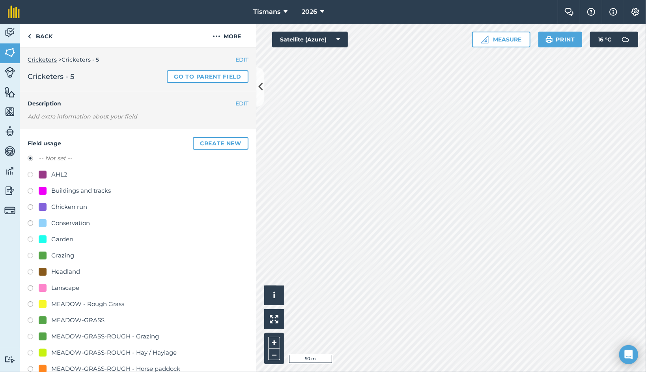
click at [31, 222] on label at bounding box center [33, 224] width 11 height 8
radio input "true"
radio input "false"
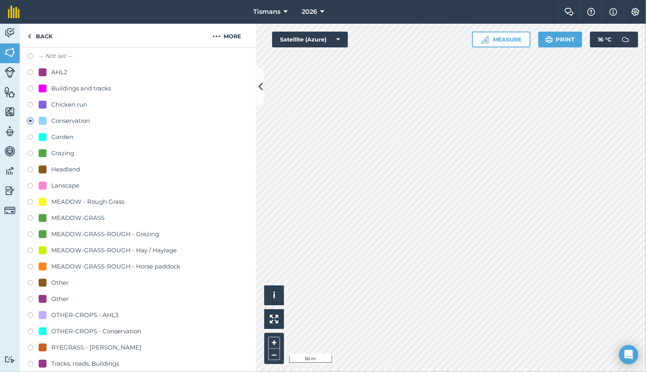
scroll to position [197, 0]
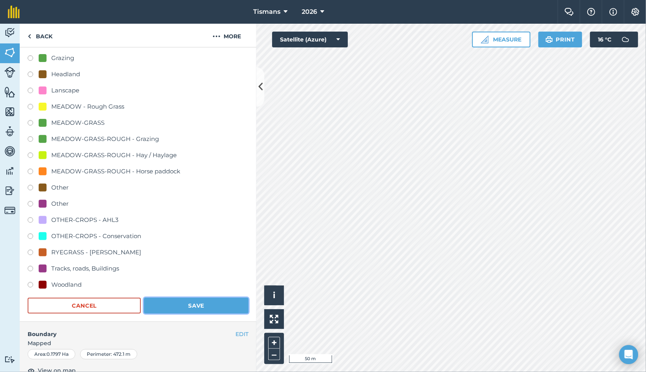
click at [198, 301] on button "Save" at bounding box center [196, 306] width 105 height 16
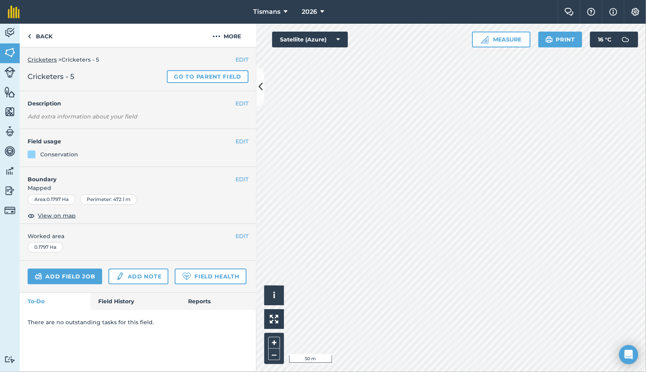
click at [47, 61] on link "Cricketers" at bounding box center [42, 59] width 29 height 7
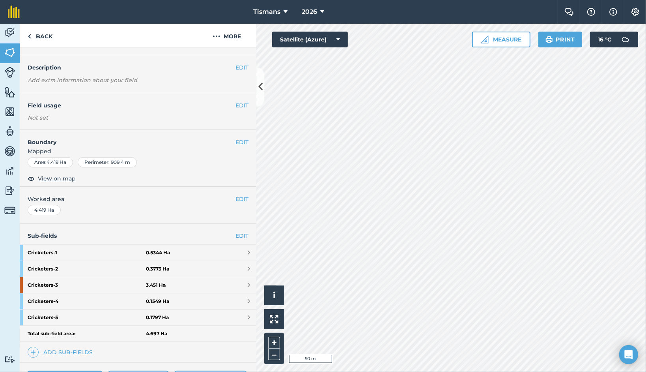
scroll to position [39, 0]
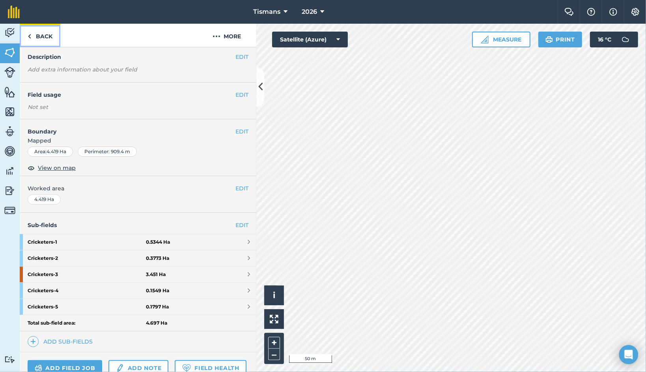
click at [43, 38] on link "Back" at bounding box center [40, 35] width 41 height 23
click at [41, 38] on link "Back" at bounding box center [40, 35] width 41 height 23
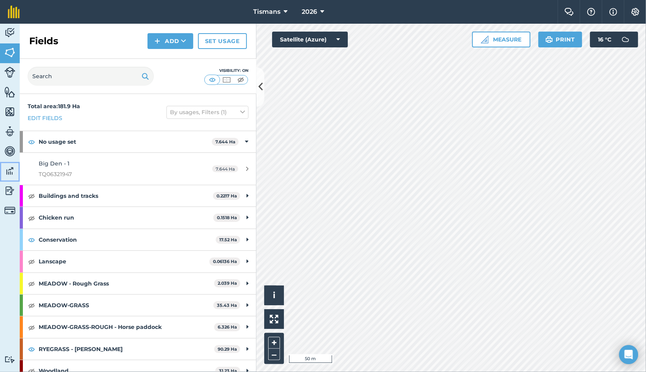
click at [10, 170] on img at bounding box center [9, 171] width 11 height 12
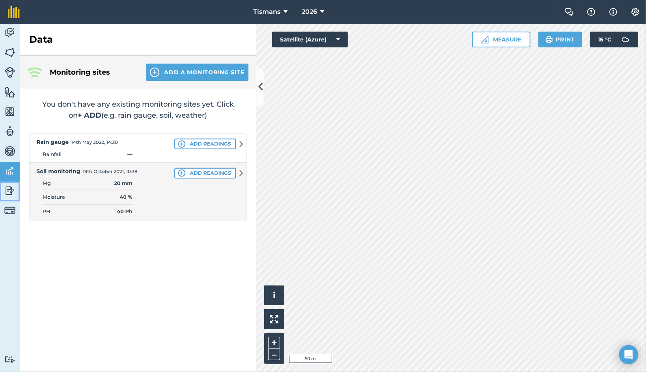
click at [9, 192] on img at bounding box center [9, 191] width 11 height 12
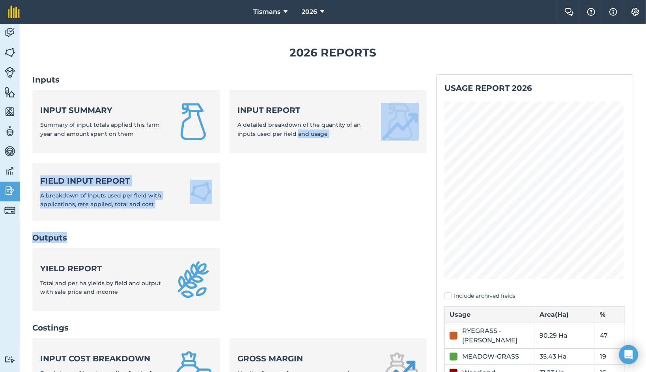
drag, startPoint x: 322, startPoint y: 244, endPoint x: 295, endPoint y: 198, distance: 52.9
click at [295, 198] on nav "Inputs Input summary Summary of input totals applied this farm year and amount …" at bounding box center [229, 287] width 395 height 427
click at [375, 259] on ul "Yield report Total and per ha yields by field and output with sale price and in…" at bounding box center [229, 284] width 395 height 73
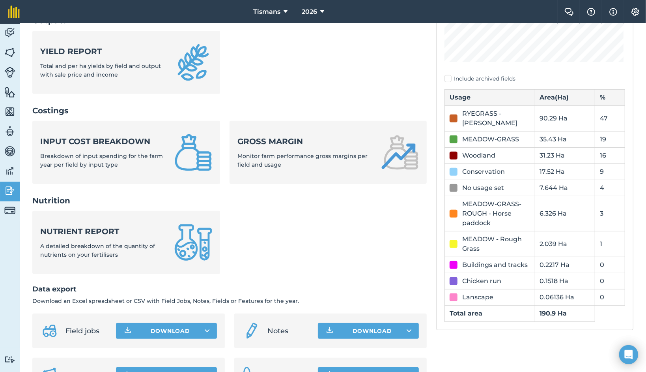
scroll to position [237, 0]
